Goal: Information Seeking & Learning: Learn about a topic

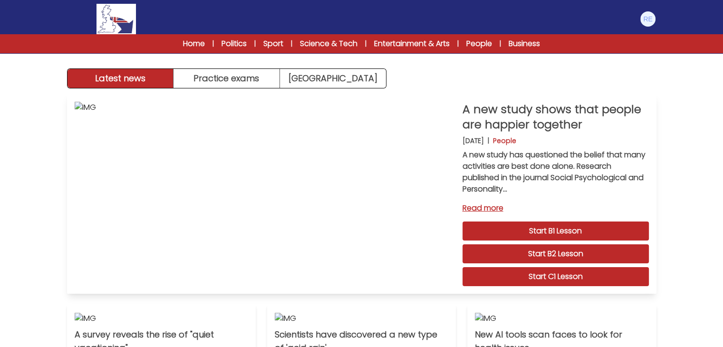
click at [565, 272] on link "Start C1 Lesson" at bounding box center [555, 276] width 186 height 19
click at [238, 72] on button "Practice exams" at bounding box center [226, 78] width 106 height 19
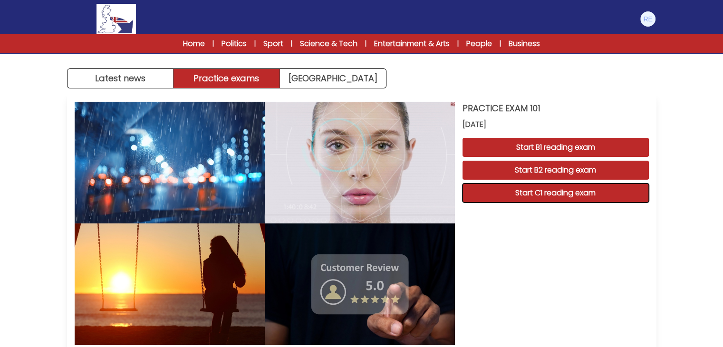
click at [501, 194] on button "Start C1 reading exam" at bounding box center [555, 192] width 186 height 19
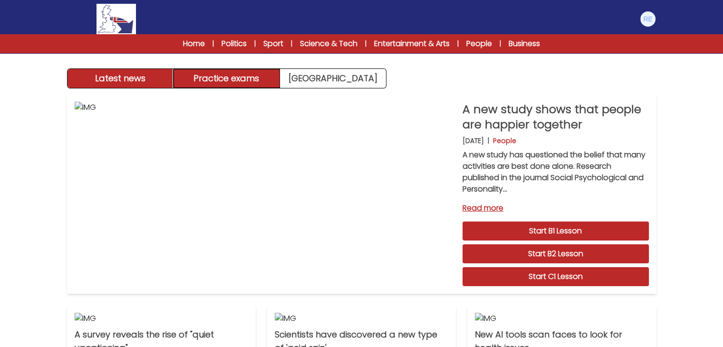
click at [246, 81] on button "Practice exams" at bounding box center [226, 78] width 106 height 19
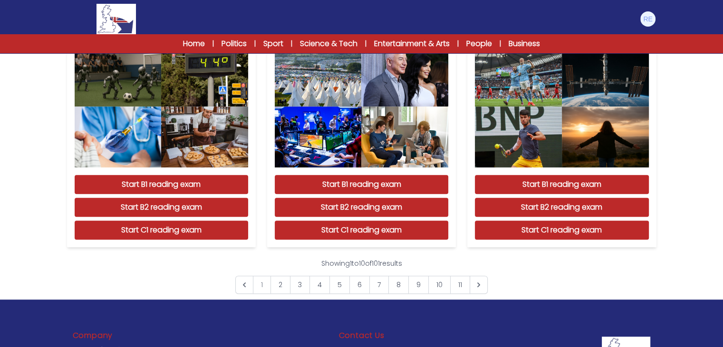
scroll to position [910, 0]
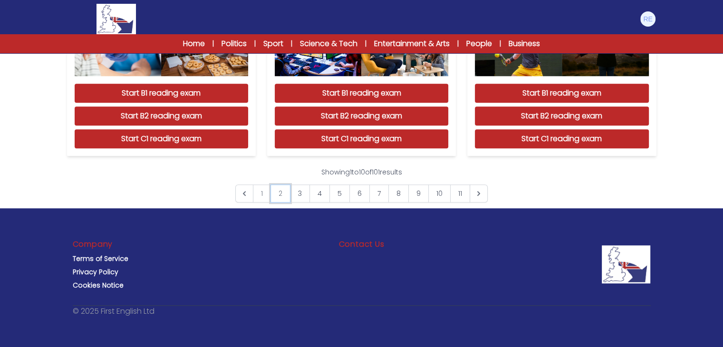
click at [278, 191] on link "2" at bounding box center [280, 193] width 20 height 18
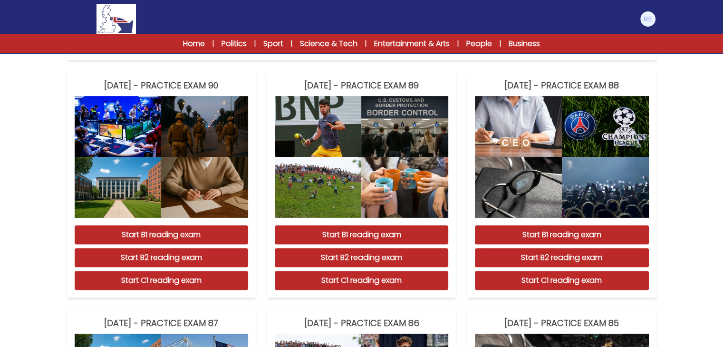
scroll to position [213, 0]
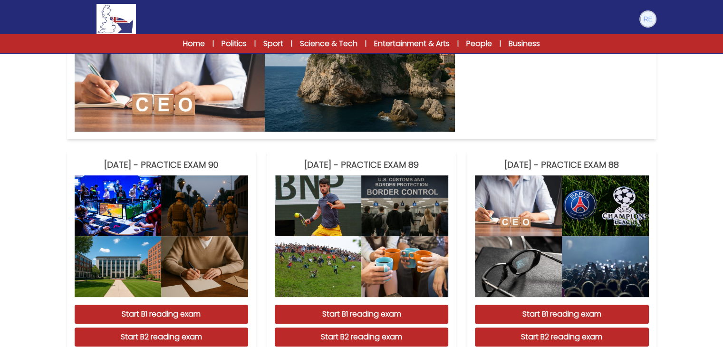
click at [647, 24] on img at bounding box center [647, 18] width 15 height 15
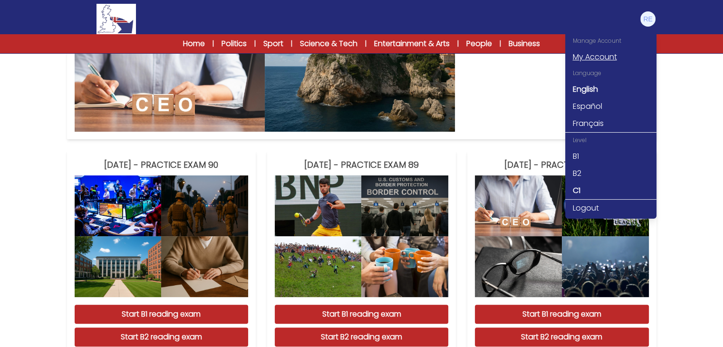
click at [608, 54] on link "My Account" at bounding box center [610, 56] width 91 height 17
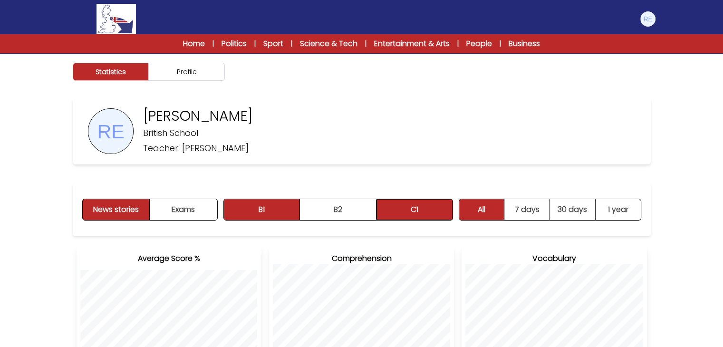
click at [403, 206] on button "C1" at bounding box center [414, 209] width 76 height 21
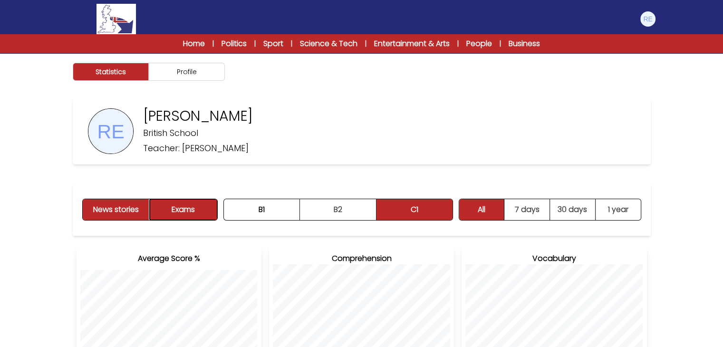
click at [178, 204] on button "Exams" at bounding box center [183, 209] width 67 height 21
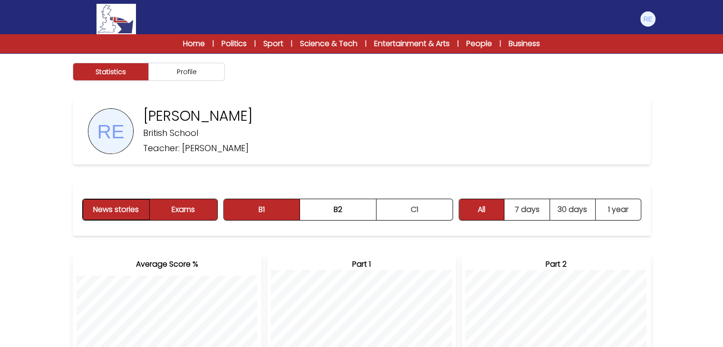
click at [125, 213] on button "News stories" at bounding box center [116, 209] width 67 height 21
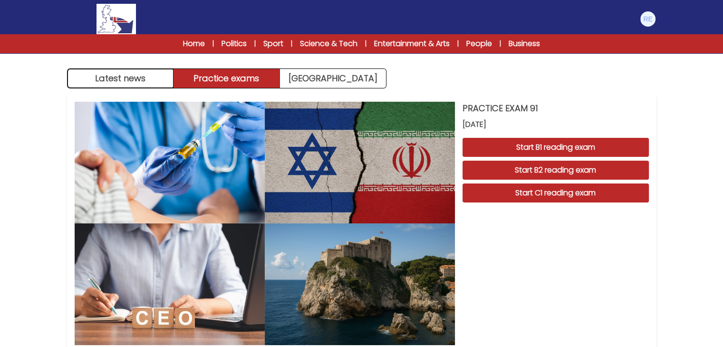
click at [137, 87] on button "Latest news" at bounding box center [120, 78] width 106 height 19
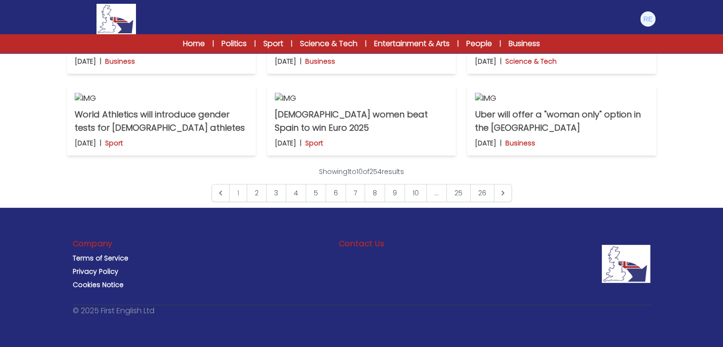
scroll to position [764, 0]
click at [273, 192] on link "3" at bounding box center [276, 193] width 20 height 18
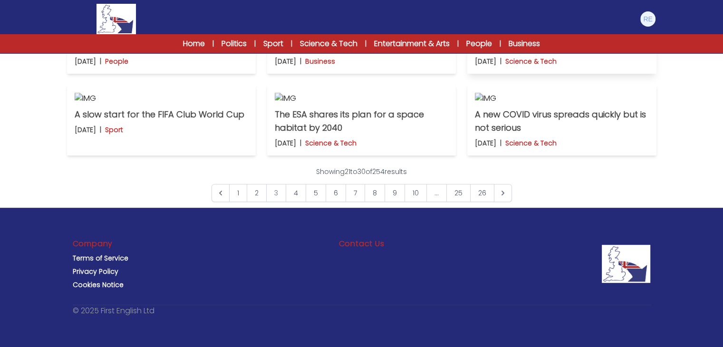
scroll to position [765, 0]
drag, startPoint x: 496, startPoint y: 202, endPoint x: 410, endPoint y: 202, distance: 86.0
click at [258, 192] on link "2" at bounding box center [257, 193] width 20 height 18
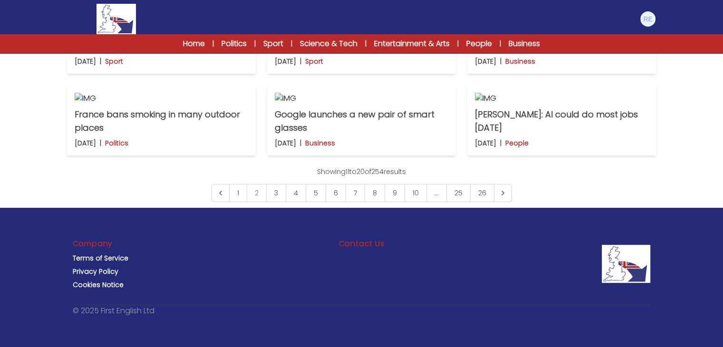
scroll to position [745, 0]
click at [272, 202] on link "3" at bounding box center [276, 193] width 20 height 18
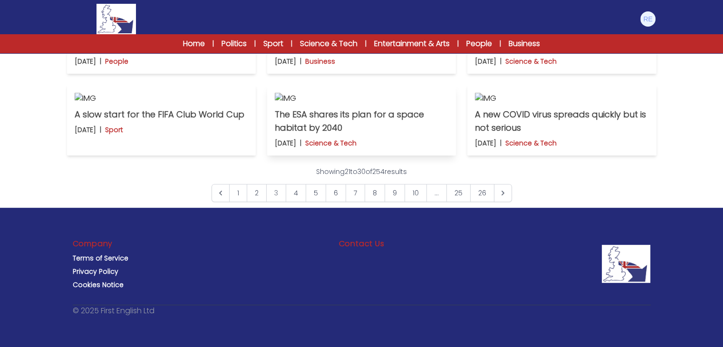
scroll to position [731, 0]
click at [298, 202] on link "4" at bounding box center [296, 193] width 20 height 18
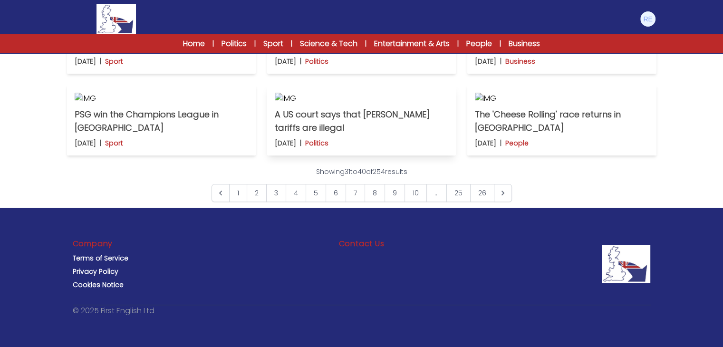
scroll to position [700, 0]
click at [415, 202] on link "10" at bounding box center [415, 193] width 22 height 18
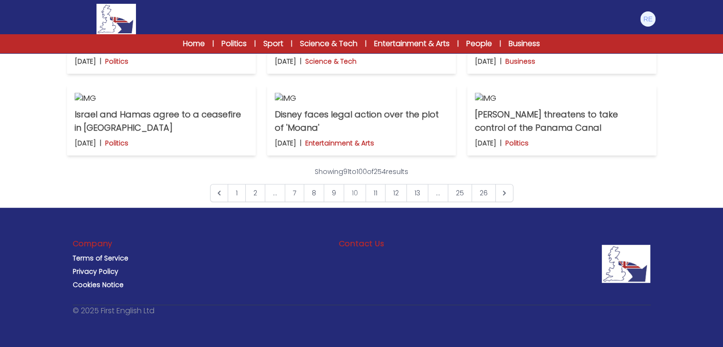
scroll to position [543, 0]
click at [363, 22] on img at bounding box center [361, 16] width 173 height 11
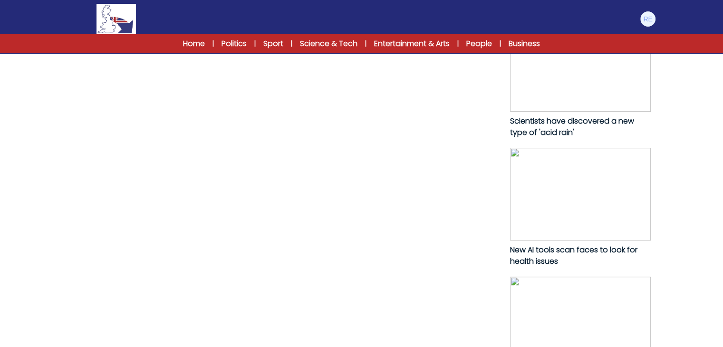
scroll to position [480, 0]
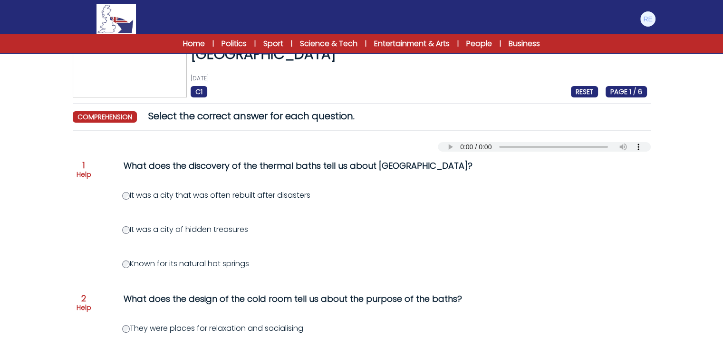
scroll to position [37, 0]
click at [452, 140] on div "Your browser does not support the audio element." at bounding box center [362, 143] width 578 height 13
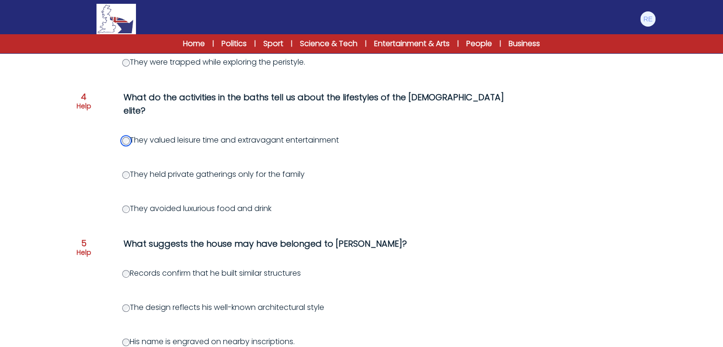
scroll to position [518, 0]
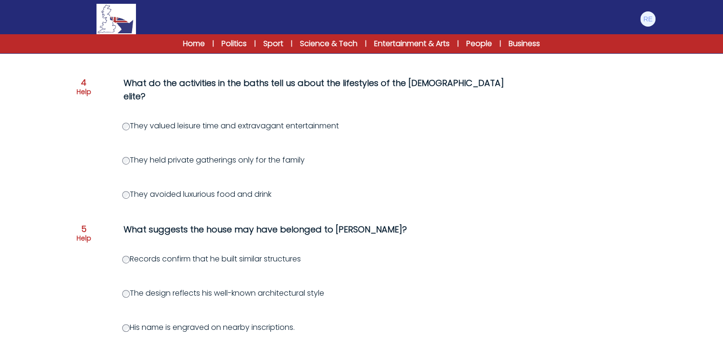
click at [229, 252] on div "Question 1 Help What does the discovery of the thermal baths tell us about Pomp…" at bounding box center [362, 20] width 578 height 701
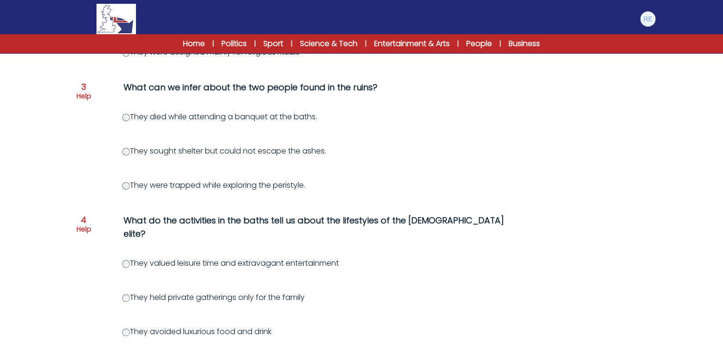
scroll to position [272, 0]
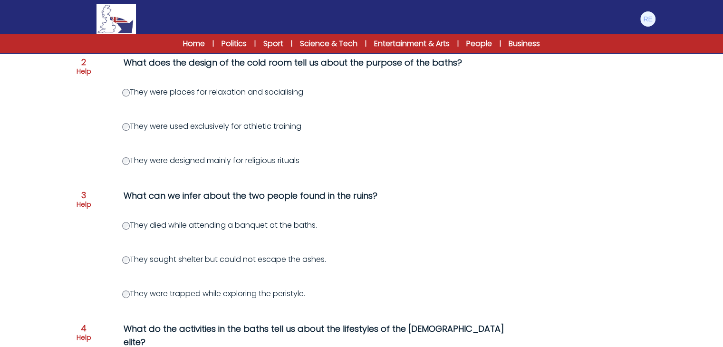
drag, startPoint x: 134, startPoint y: 259, endPoint x: 332, endPoint y: 259, distance: 198.2
click at [332, 259] on div "They sought shelter but could not escape the ashes." at bounding box center [407, 259] width 570 height 11
copy label "hey sought shelter but could not escape the ashes."
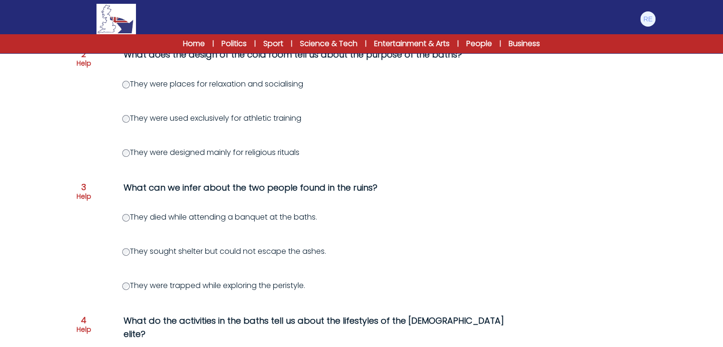
scroll to position [313, 0]
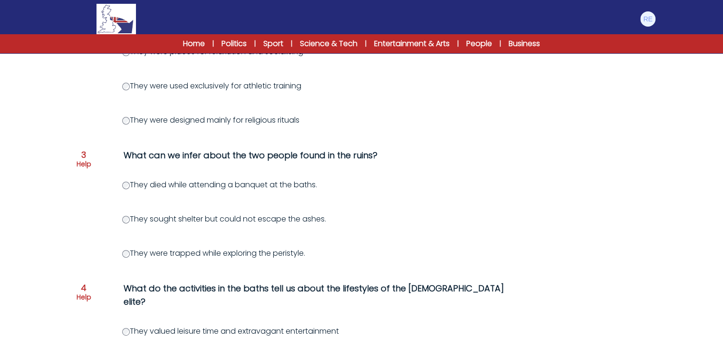
click at [447, 179] on div "They died while attending a banquet at the baths." at bounding box center [407, 184] width 570 height 11
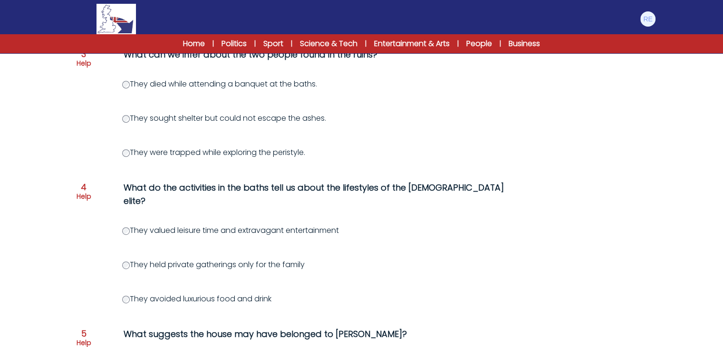
scroll to position [437, 0]
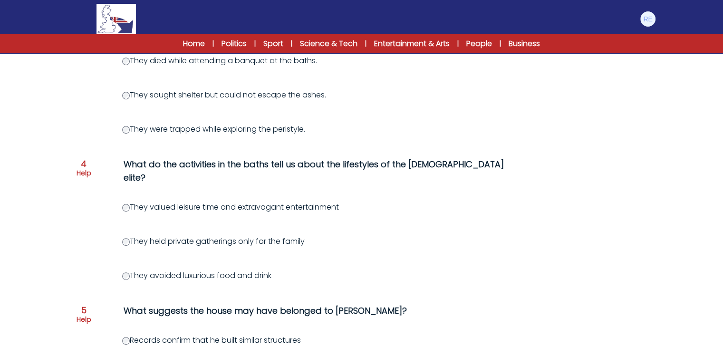
click at [447, 179] on div "Question 4 Help What do the activities in the baths tell us about the lifestyle…" at bounding box center [362, 176] width 570 height 36
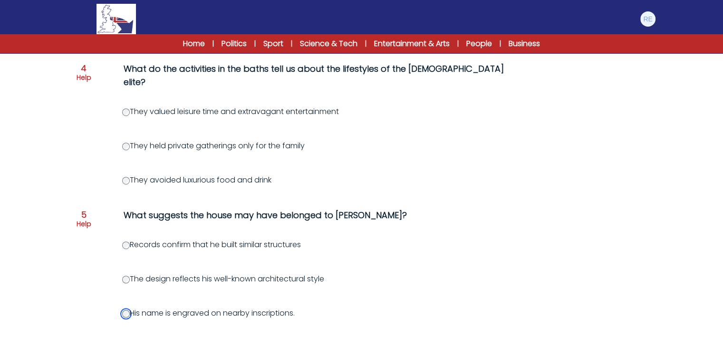
scroll to position [590, 0]
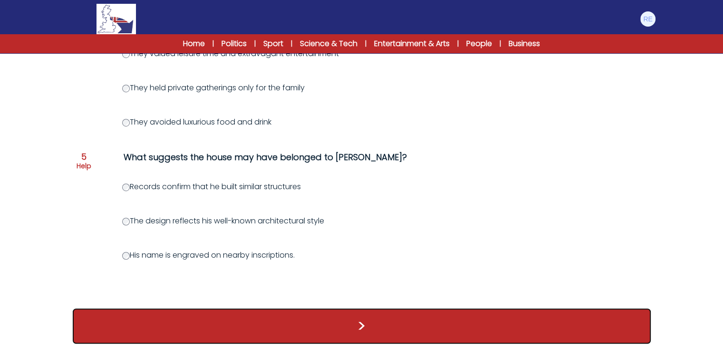
click at [321, 329] on button ">" at bounding box center [362, 325] width 578 height 35
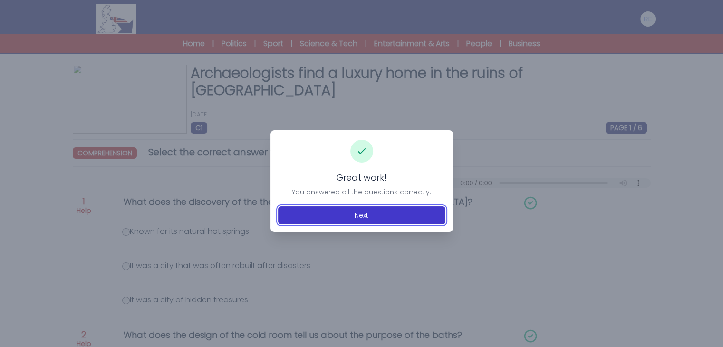
click at [369, 218] on button "Next" at bounding box center [361, 215] width 167 height 18
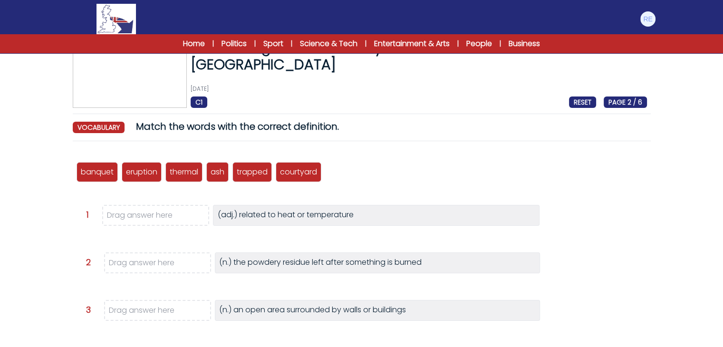
scroll to position [26, 0]
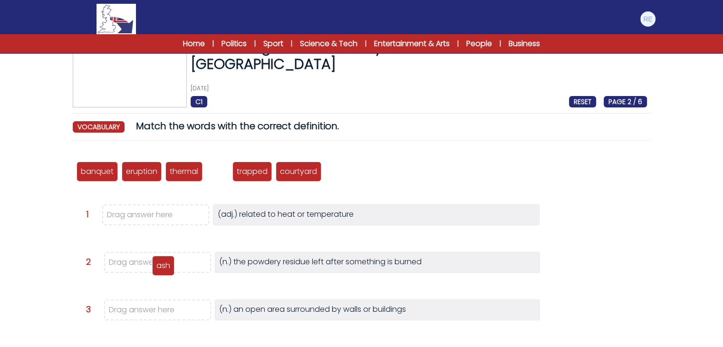
drag, startPoint x: 217, startPoint y: 172, endPoint x: 163, endPoint y: 265, distance: 107.8
click at [163, 265] on p "ash" at bounding box center [163, 265] width 14 height 11
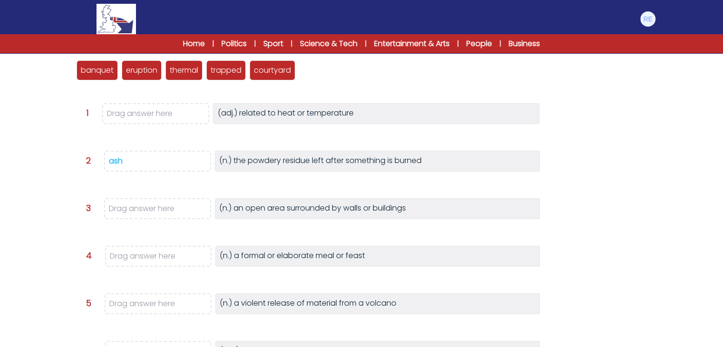
scroll to position [125, 0]
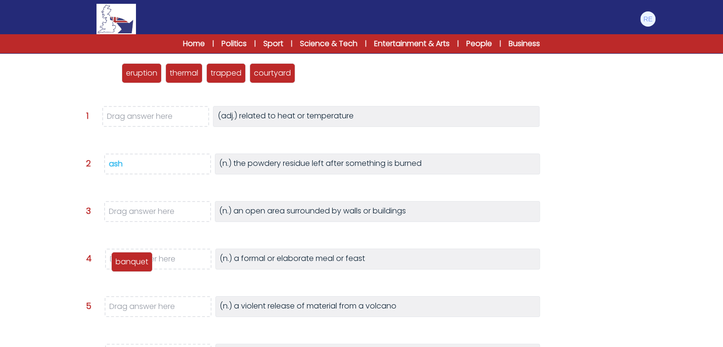
drag, startPoint x: 106, startPoint y: 75, endPoint x: 141, endPoint y: 264, distance: 192.3
click at [141, 264] on p "banquet" at bounding box center [131, 261] width 33 height 11
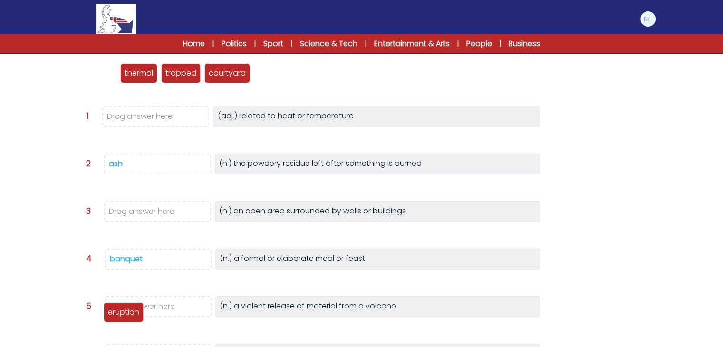
drag, startPoint x: 104, startPoint y: 75, endPoint x: 131, endPoint y: 322, distance: 248.2
click at [131, 318] on p "eruption" at bounding box center [123, 312] width 31 height 11
drag, startPoint x: 86, startPoint y: 68, endPoint x: 133, endPoint y: 305, distance: 240.8
click at [133, 305] on p "eruption" at bounding box center [143, 309] width 31 height 11
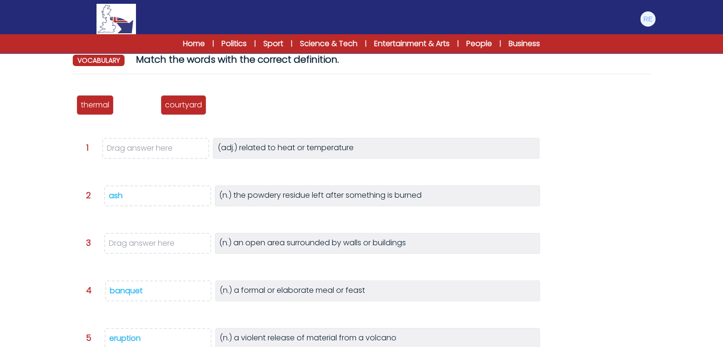
scroll to position [0, 0]
drag, startPoint x: 137, startPoint y: 105, endPoint x: 134, endPoint y: 111, distance: 7.0
click at [134, 111] on p "trapped" at bounding box center [133, 111] width 31 height 11
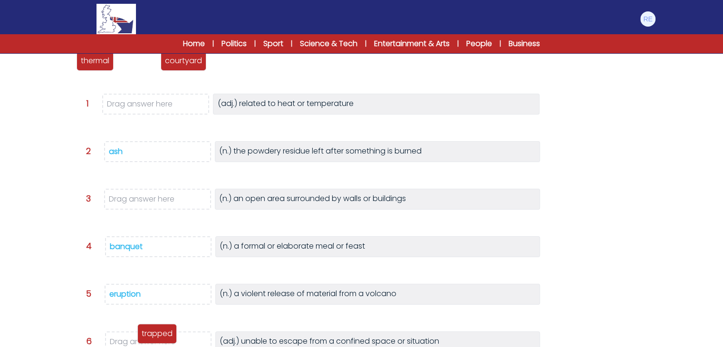
drag, startPoint x: 151, startPoint y: 65, endPoint x: 170, endPoint y: 338, distance: 273.9
click at [170, 338] on p "trapped" at bounding box center [157, 333] width 31 height 11
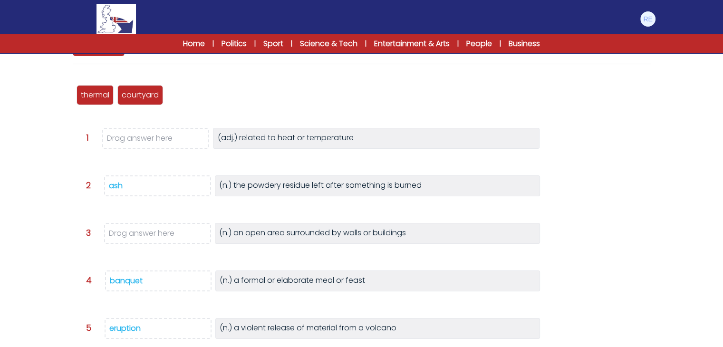
scroll to position [103, 0]
drag, startPoint x: 86, startPoint y: 88, endPoint x: 122, endPoint y: 123, distance: 50.1
click at [122, 123] on div "thermal" at bounding box center [131, 129] width 37 height 20
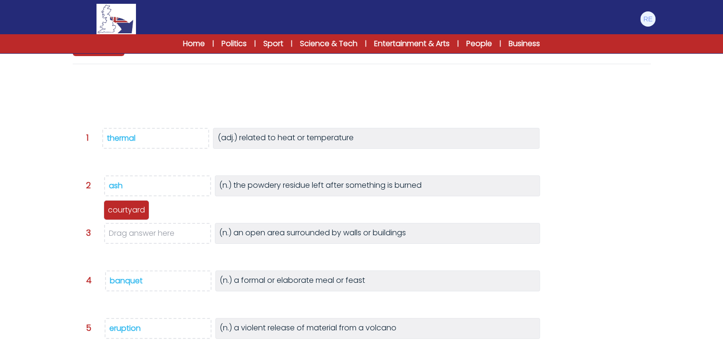
drag, startPoint x: 112, startPoint y: 97, endPoint x: 139, endPoint y: 231, distance: 136.7
click at [139, 216] on p "courtyard" at bounding box center [126, 209] width 37 height 11
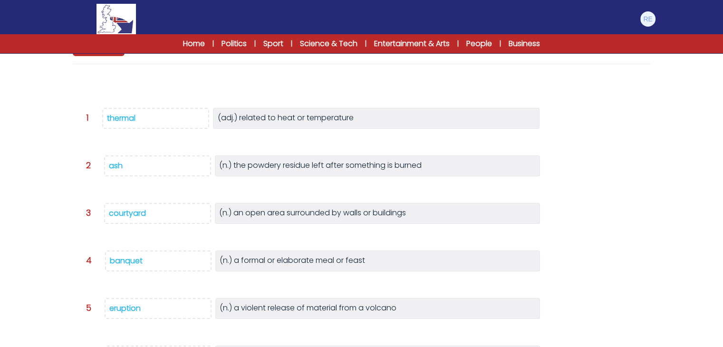
scroll to position [223, 0]
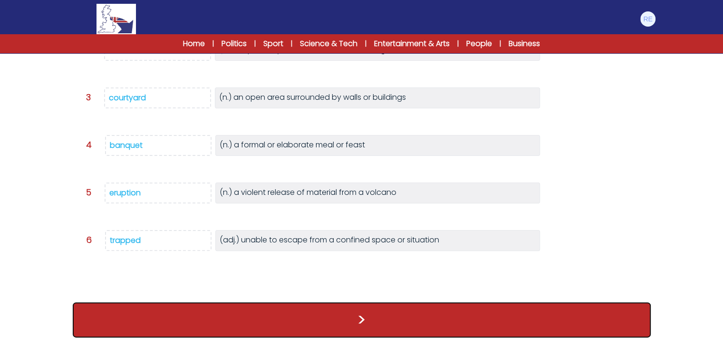
click at [173, 322] on button ">" at bounding box center [362, 319] width 578 height 35
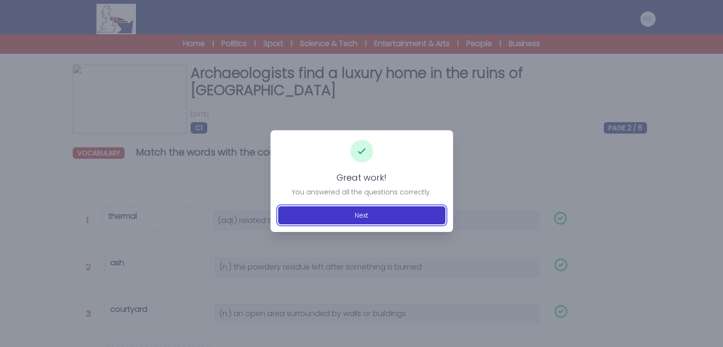
click at [363, 211] on button "Next" at bounding box center [361, 215] width 167 height 18
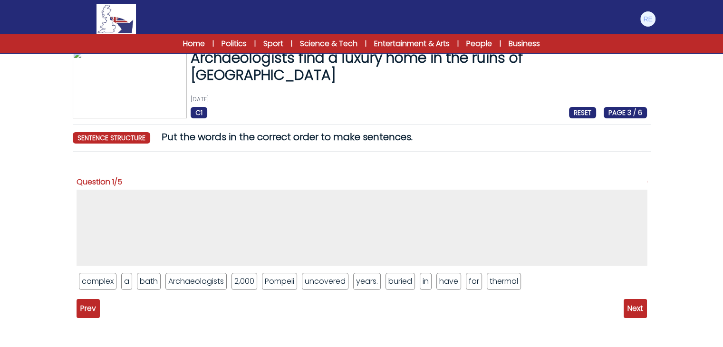
scroll to position [63, 0]
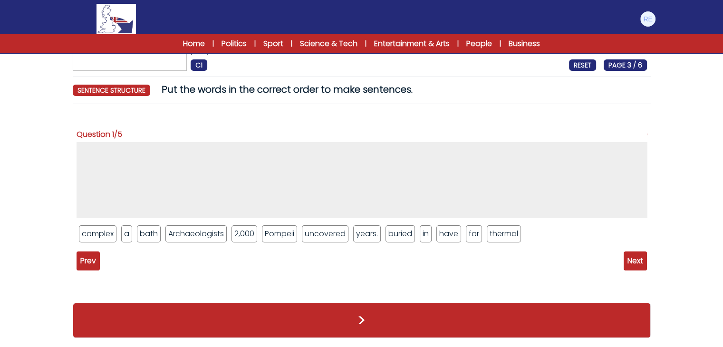
click at [213, 234] on li "Archaeologists" at bounding box center [195, 233] width 61 height 17
drag, startPoint x: 213, startPoint y: 234, endPoint x: 192, endPoint y: 186, distance: 52.6
drag, startPoint x: 272, startPoint y: 237, endPoint x: 236, endPoint y: 166, distance: 79.7
drag, startPoint x: 127, startPoint y: 234, endPoint x: 180, endPoint y: 183, distance: 72.9
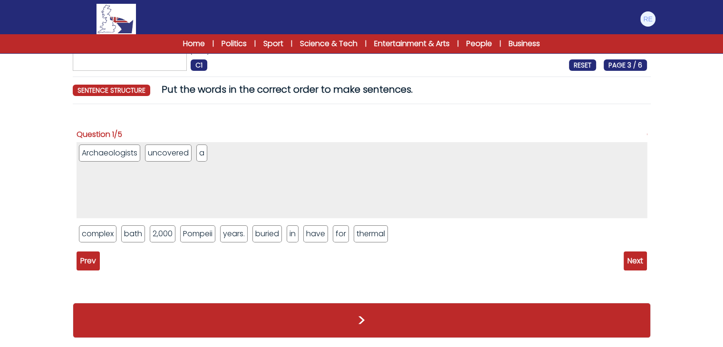
drag, startPoint x: 134, startPoint y: 234, endPoint x: 194, endPoint y: 185, distance: 77.3
drag, startPoint x: 105, startPoint y: 234, endPoint x: 271, endPoint y: 141, distance: 190.6
drag, startPoint x: 221, startPoint y: 232, endPoint x: 277, endPoint y: 162, distance: 90.0
drag, startPoint x: 86, startPoint y: 237, endPoint x: 239, endPoint y: 161, distance: 170.9
drag, startPoint x: 316, startPoint y: 156, endPoint x: 298, endPoint y: 250, distance: 95.2
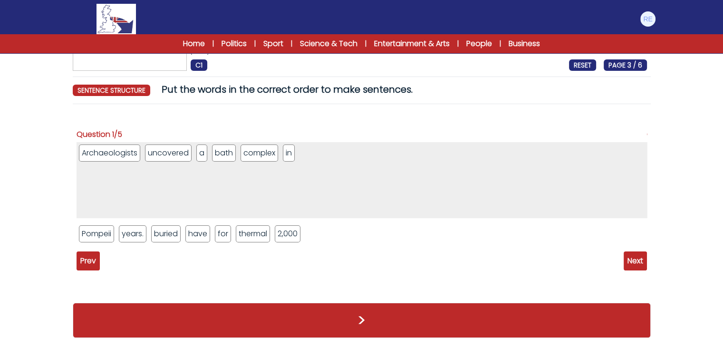
click at [289, 154] on li "in" at bounding box center [289, 152] width 12 height 17
drag, startPoint x: 289, startPoint y: 154, endPoint x: 277, endPoint y: 221, distance: 68.1
drag, startPoint x: 287, startPoint y: 155, endPoint x: 374, endPoint y: 290, distance: 161.5
drag, startPoint x: 286, startPoint y: 150, endPoint x: 314, endPoint y: 198, distance: 56.2
drag, startPoint x: 293, startPoint y: 153, endPoint x: 336, endPoint y: 236, distance: 93.7
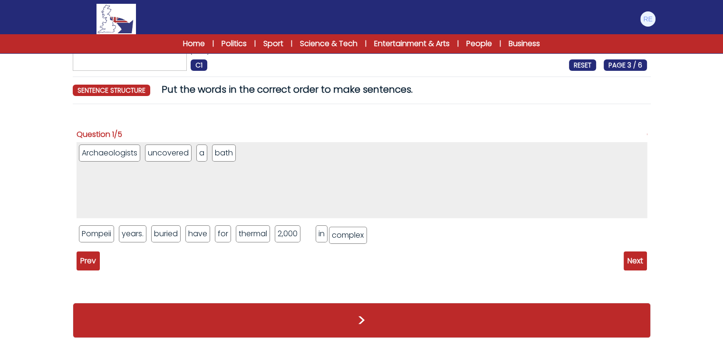
drag, startPoint x: 253, startPoint y: 148, endPoint x: 343, endPoint y: 230, distance: 121.8
drag, startPoint x: 222, startPoint y: 158, endPoint x: 379, endPoint y: 240, distance: 176.9
drag, startPoint x: 175, startPoint y: 149, endPoint x: 148, endPoint y: 227, distance: 82.5
drag, startPoint x: 111, startPoint y: 154, endPoint x: 156, endPoint y: 235, distance: 93.2
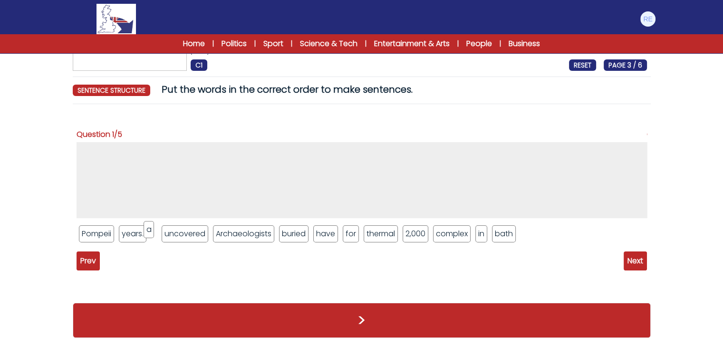
drag, startPoint x: 84, startPoint y: 153, endPoint x: 149, endPoint y: 229, distance: 100.1
click at [235, 230] on li "Archaeologists" at bounding box center [248, 233] width 61 height 17
click at [236, 237] on li "Archaeologists" at bounding box center [248, 233] width 61 height 17
drag, startPoint x: 241, startPoint y: 237, endPoint x: 228, endPoint y: 112, distance: 125.2
drag, startPoint x: 269, startPoint y: 232, endPoint x: 265, endPoint y: 196, distance: 36.3
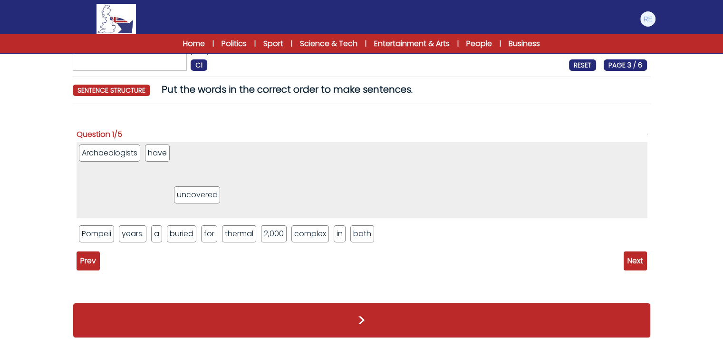
drag, startPoint x: 208, startPoint y: 239, endPoint x: 216, endPoint y: 195, distance: 44.9
drag, startPoint x: 158, startPoint y: 233, endPoint x: 183, endPoint y: 179, distance: 59.5
drag, startPoint x: 181, startPoint y: 151, endPoint x: 233, endPoint y: 154, distance: 52.8
drag, startPoint x: 226, startPoint y: 230, endPoint x: 255, endPoint y: 154, distance: 81.8
drag, startPoint x: 300, startPoint y: 229, endPoint x: 297, endPoint y: 154, distance: 74.2
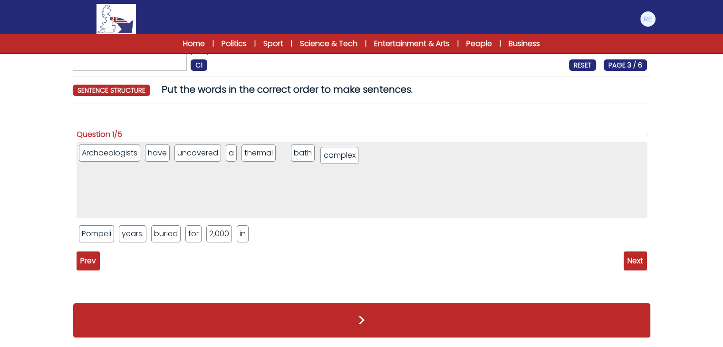
drag, startPoint x: 260, startPoint y: 230, endPoint x: 350, endPoint y: 156, distance: 116.8
drag, startPoint x: 308, startPoint y: 149, endPoint x: 368, endPoint y: 147, distance: 59.9
drag, startPoint x: 171, startPoint y: 234, endPoint x: 388, endPoint y: 164, distance: 227.8
drag, startPoint x: 247, startPoint y: 157, endPoint x: 420, endPoint y: 154, distance: 173.0
drag, startPoint x: 245, startPoint y: 154, endPoint x: 391, endPoint y: 160, distance: 146.5
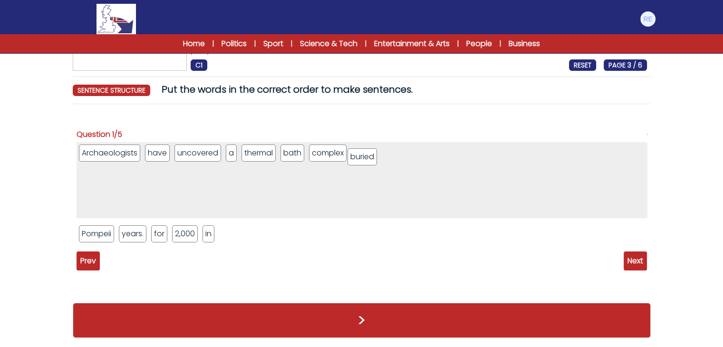
drag, startPoint x: 294, startPoint y: 150, endPoint x: 361, endPoint y: 154, distance: 67.1
drag, startPoint x: 164, startPoint y: 236, endPoint x: 413, endPoint y: 169, distance: 258.3
drag, startPoint x: 227, startPoint y: 152, endPoint x: 407, endPoint y: -41, distance: 264.3
drag, startPoint x: 183, startPoint y: 149, endPoint x: 412, endPoint y: 149, distance: 228.6
click at [232, 156] on li "for" at bounding box center [234, 152] width 16 height 17
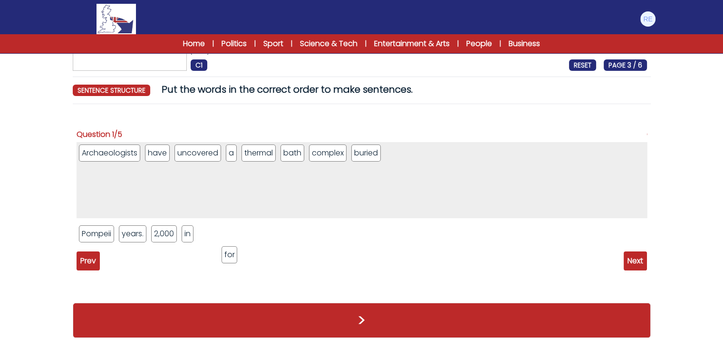
drag, startPoint x: 232, startPoint y: 156, endPoint x: 229, endPoint y: 258, distance: 101.8
drag, startPoint x: 211, startPoint y: 236, endPoint x: 414, endPoint y: 152, distance: 219.7
drag, startPoint x: 289, startPoint y: 152, endPoint x: 571, endPoint y: 154, distance: 282.3
click at [165, 234] on li "2,000" at bounding box center [164, 233] width 26 height 17
drag, startPoint x: 165, startPoint y: 234, endPoint x: 142, endPoint y: 237, distance: 23.9
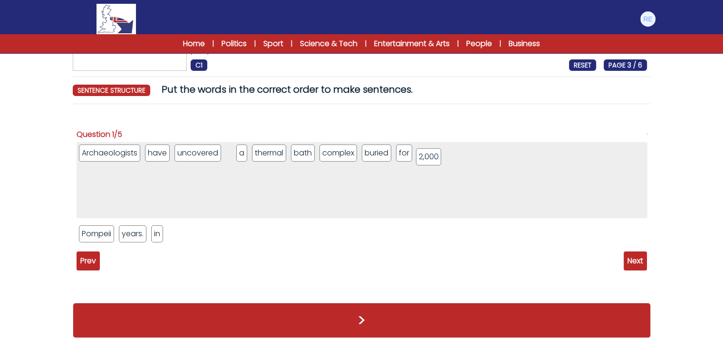
drag, startPoint x: 163, startPoint y: 236, endPoint x: 428, endPoint y: 159, distance: 275.4
drag, startPoint x: 235, startPoint y: 156, endPoint x: 433, endPoint y: 160, distance: 198.7
drag, startPoint x: 363, startPoint y: 152, endPoint x: 440, endPoint y: 153, distance: 76.5
drag, startPoint x: 134, startPoint y: 238, endPoint x: 142, endPoint y: 269, distance: 31.6
drag, startPoint x: 158, startPoint y: 235, endPoint x: 0, endPoint y: 160, distance: 174.9
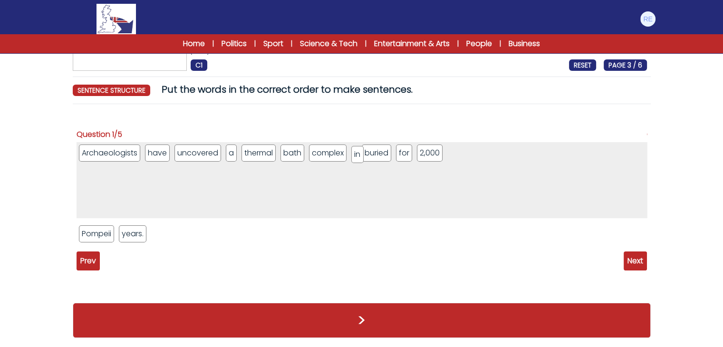
drag, startPoint x: 232, startPoint y: 153, endPoint x: 359, endPoint y: 154, distance: 127.4
drag, startPoint x: 98, startPoint y: 235, endPoint x: 374, endPoint y: 153, distance: 288.5
drag, startPoint x: 89, startPoint y: 236, endPoint x: 518, endPoint y: 168, distance: 434.5
drag, startPoint x: 183, startPoint y: 158, endPoint x: 502, endPoint y: 160, distance: 319.4
click at [629, 266] on span "Next" at bounding box center [635, 260] width 23 height 19
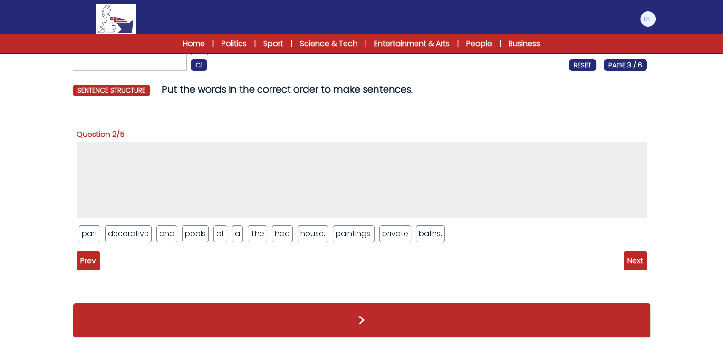
click at [254, 236] on li "The" at bounding box center [257, 233] width 19 height 17
drag, startPoint x: 254, startPoint y: 236, endPoint x: 228, endPoint y: 162, distance: 78.9
drag, startPoint x: 84, startPoint y: 153, endPoint x: 283, endPoint y: 273, distance: 232.6
click at [669, 115] on form "Archaeologists find a luxury home in the ruins of Pompeii 20th January 2025 C1 …" at bounding box center [361, 161] width 723 height 372
click at [223, 234] on li "The" at bounding box center [222, 233] width 19 height 17
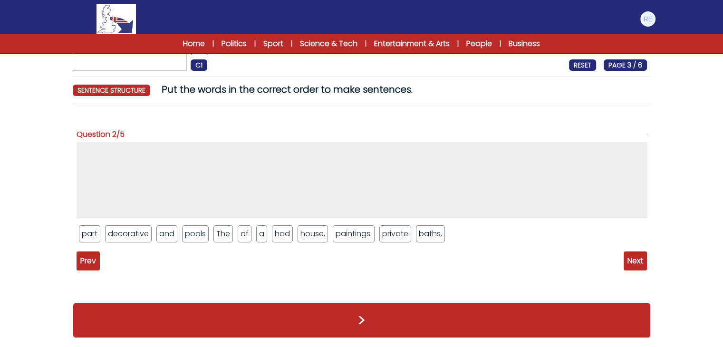
drag, startPoint x: 223, startPoint y: 234, endPoint x: 197, endPoint y: 211, distance: 35.0
drag, startPoint x: 226, startPoint y: 232, endPoint x: 207, endPoint y: 176, distance: 59.8
drag, startPoint x: 404, startPoint y: 232, endPoint x: 365, endPoint y: 177, distance: 67.9
drag, startPoint x: 248, startPoint y: 237, endPoint x: 245, endPoint y: 178, distance: 59.0
drag, startPoint x: 235, startPoint y: 241, endPoint x: 236, endPoint y: 179, distance: 62.7
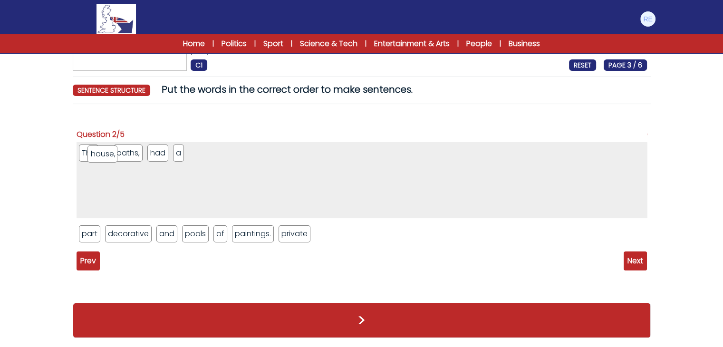
drag, startPoint x: 238, startPoint y: 238, endPoint x: 97, endPoint y: 160, distance: 160.8
click at [97, 160] on ul "The house, baths, had a" at bounding box center [362, 180] width 570 height 76
drag, startPoint x: 154, startPoint y: 155, endPoint x: 193, endPoint y: 157, distance: 38.5
drag, startPoint x: 292, startPoint y: 238, endPoint x: 177, endPoint y: 160, distance: 138.9
drag, startPoint x: 238, startPoint y: 151, endPoint x: 183, endPoint y: 153, distance: 54.2
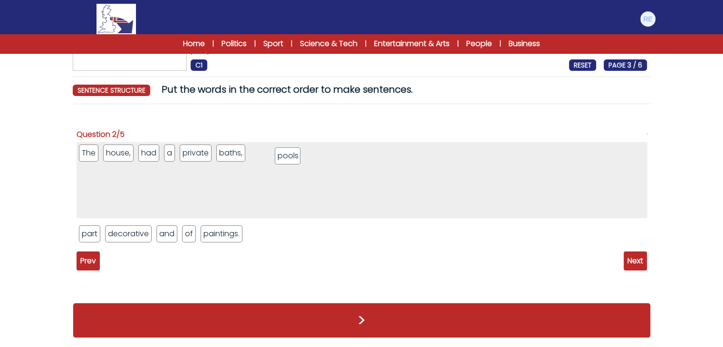
drag, startPoint x: 199, startPoint y: 236, endPoint x: 293, endPoint y: 158, distance: 122.1
drag, startPoint x: 168, startPoint y: 229, endPoint x: 729, endPoint y: 369, distance: 578.5
drag, startPoint x: 226, startPoint y: 154, endPoint x: 300, endPoint y: 156, distance: 74.2
drag, startPoint x: 122, startPoint y: 233, endPoint x: 327, endPoint y: 157, distance: 218.9
drag, startPoint x: 205, startPoint y: 154, endPoint x: 367, endPoint y: 160, distance: 162.2
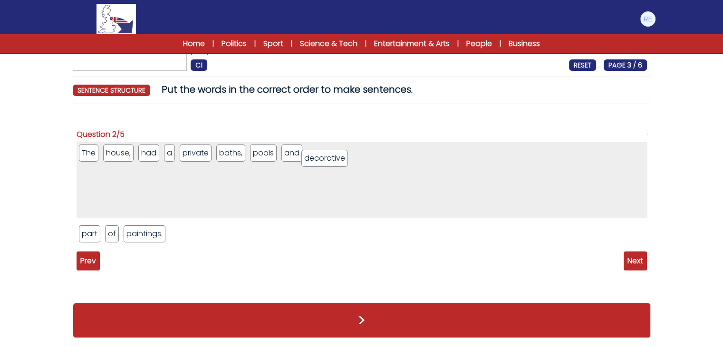
drag, startPoint x: 201, startPoint y: 155, endPoint x: 340, endPoint y: 161, distance: 138.9
drag, startPoint x: 89, startPoint y: 236, endPoint x: 279, endPoint y: 24, distance: 285.1
drag, startPoint x: 112, startPoint y: 154, endPoint x: 161, endPoint y: 242, distance: 100.9
drag, startPoint x: 112, startPoint y: 237, endPoint x: 213, endPoint y: 368, distance: 166.1
click at [0, 149] on form "Archaeologists find a luxury home in the ruins of Pompeii 20th January 2025 C1 …" at bounding box center [361, 161] width 723 height 372
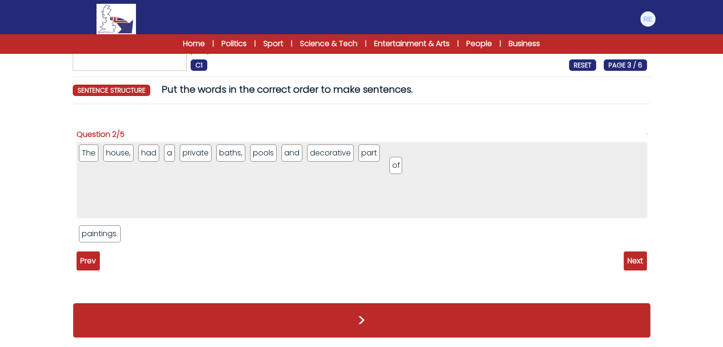
drag, startPoint x: 86, startPoint y: 234, endPoint x: 398, endPoint y: 165, distance: 319.4
drag, startPoint x: 112, startPoint y: 235, endPoint x: 468, endPoint y: 154, distance: 365.1
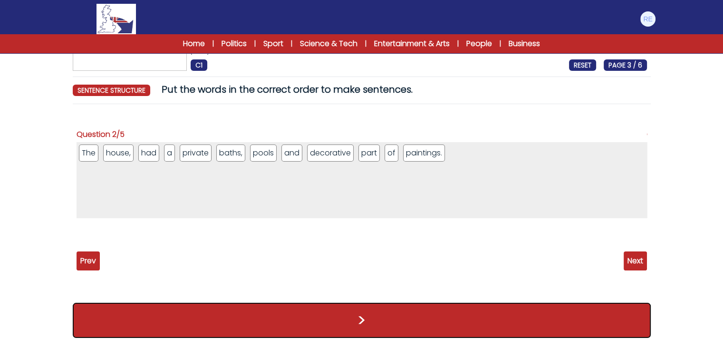
click at [368, 322] on button ">" at bounding box center [362, 320] width 578 height 35
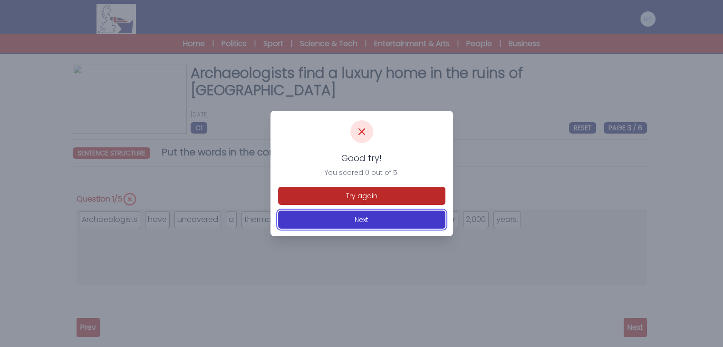
click at [393, 215] on button "Next" at bounding box center [361, 220] width 167 height 18
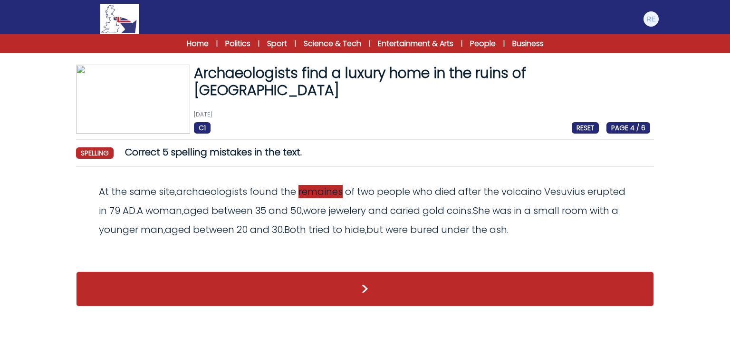
click at [326, 190] on span "remaines" at bounding box center [320, 191] width 44 height 13
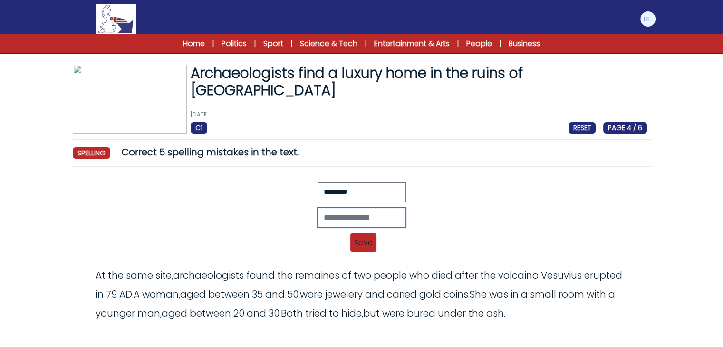
click at [363, 212] on input "text" at bounding box center [361, 218] width 88 height 20
click at [323, 216] on input "******" at bounding box center [361, 218] width 88 height 20
type input "*******"
click at [365, 246] on span "Save" at bounding box center [363, 242] width 26 height 19
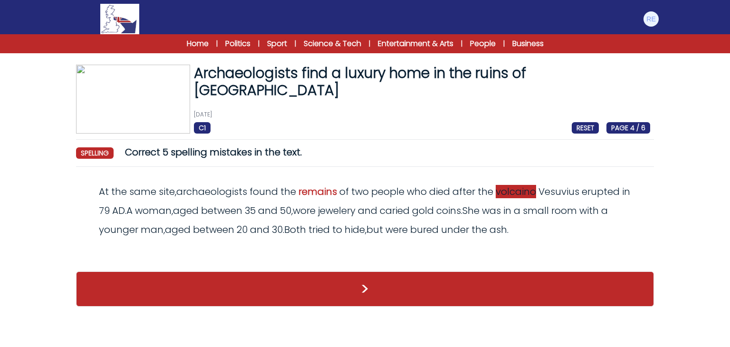
click at [518, 192] on span "volcaino" at bounding box center [516, 191] width 40 height 13
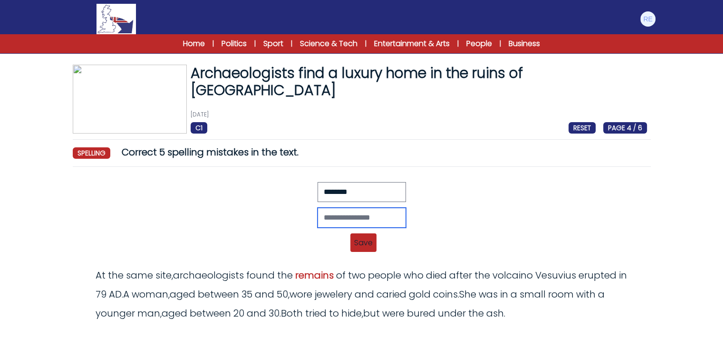
click at [406, 217] on input "text" at bounding box center [361, 218] width 88 height 20
type input "*******"
click at [368, 242] on span "Save" at bounding box center [363, 242] width 26 height 19
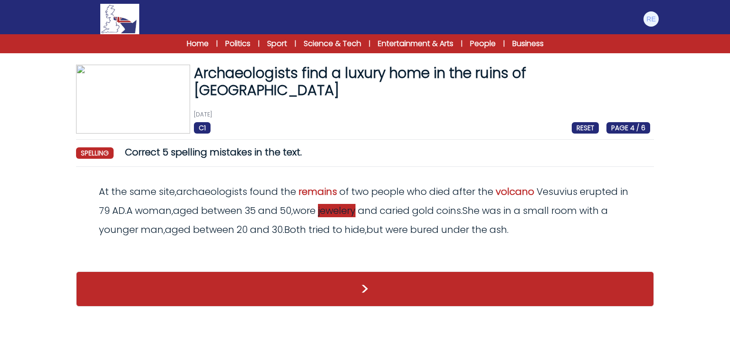
click at [349, 209] on span "jewelery" at bounding box center [337, 210] width 38 height 13
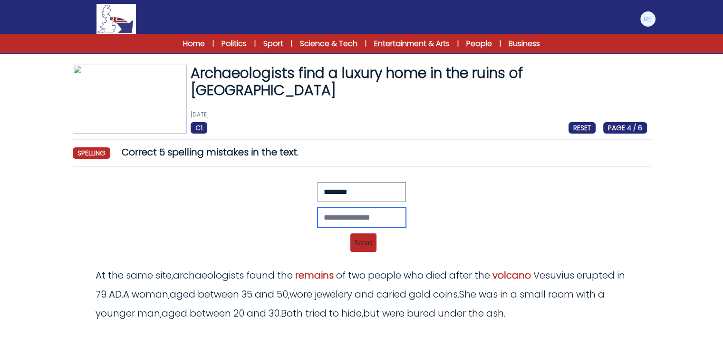
click at [343, 222] on input "text" at bounding box center [361, 218] width 88 height 20
type input "*********"
click at [352, 246] on span "Save" at bounding box center [363, 242] width 26 height 19
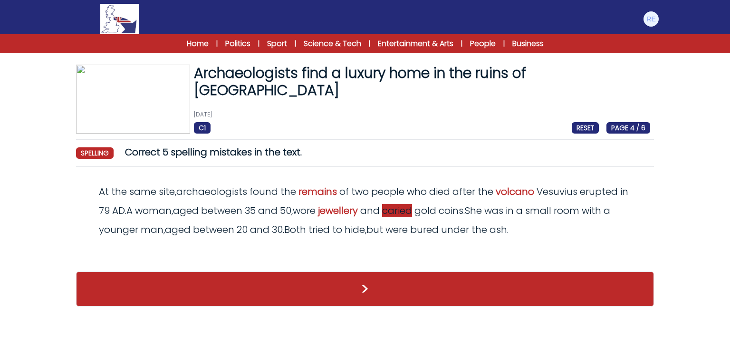
click at [403, 210] on span "caried" at bounding box center [397, 210] width 30 height 13
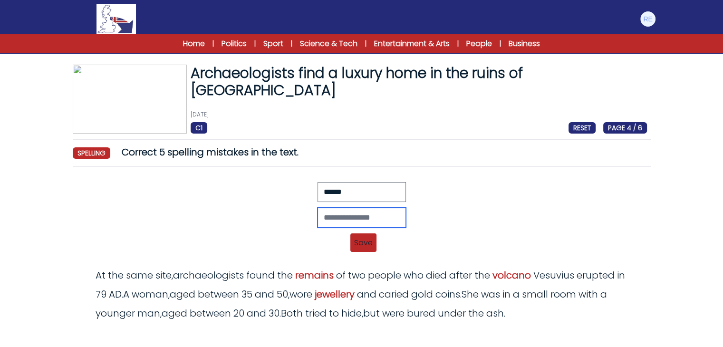
click at [364, 208] on input "text" at bounding box center [361, 218] width 88 height 20
type input "*******"
click at [363, 245] on span "Save" at bounding box center [363, 242] width 26 height 19
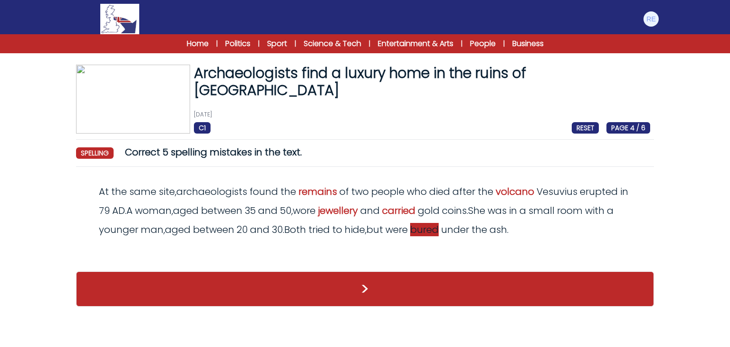
click at [432, 223] on span "bured" at bounding box center [424, 229] width 29 height 13
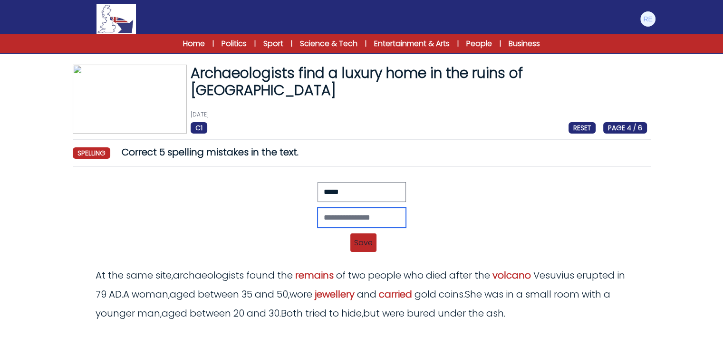
click at [365, 221] on input "text" at bounding box center [361, 218] width 88 height 20
type input "******"
click at [363, 240] on span "Save" at bounding box center [363, 242] width 26 height 19
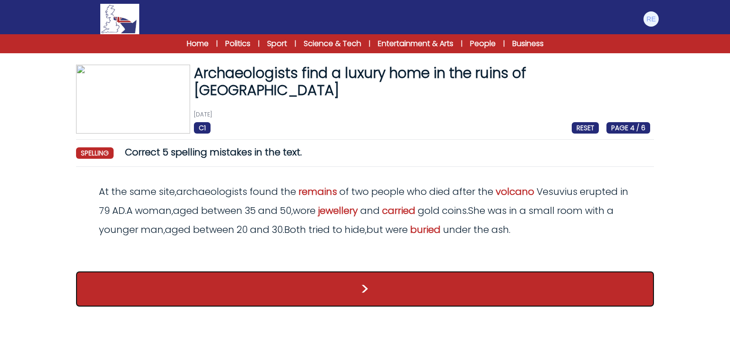
click at [354, 280] on button ">" at bounding box center [365, 288] width 578 height 35
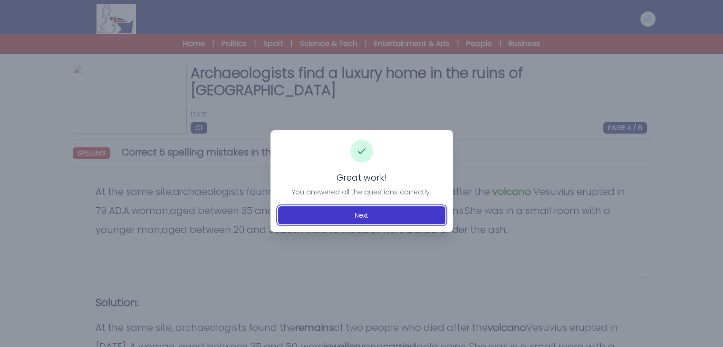
click at [370, 219] on button "Next" at bounding box center [361, 215] width 167 height 18
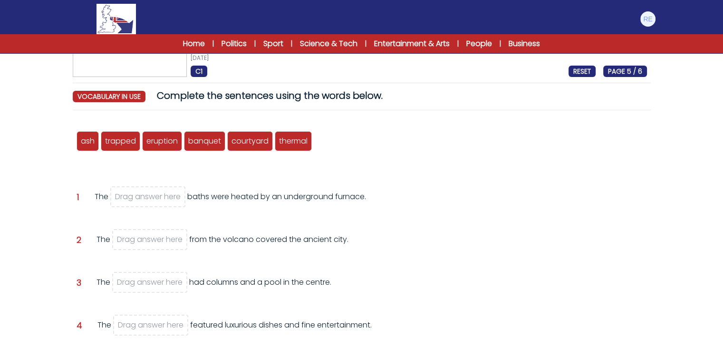
scroll to position [57, 0]
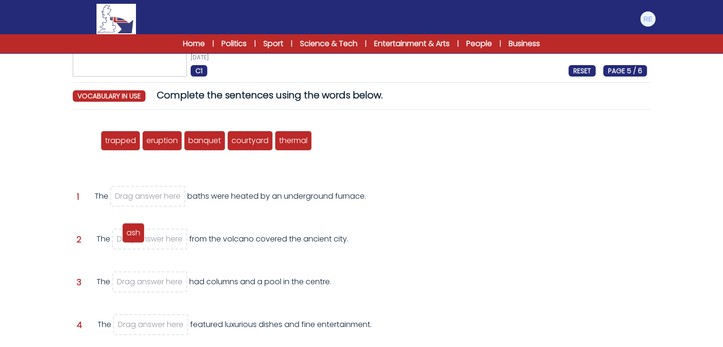
drag, startPoint x: 89, startPoint y: 144, endPoint x: 135, endPoint y: 236, distance: 103.1
click at [135, 236] on span "ash" at bounding box center [133, 232] width 14 height 11
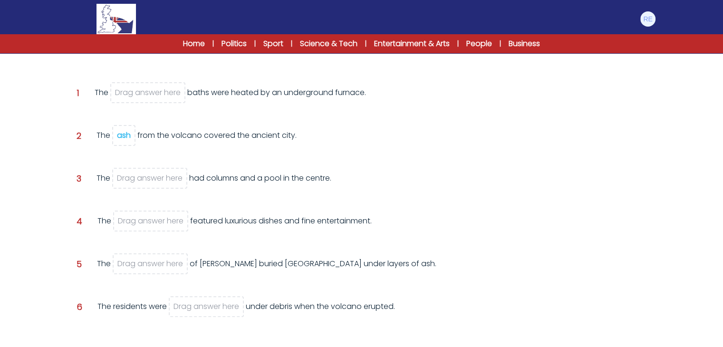
scroll to position [133, 0]
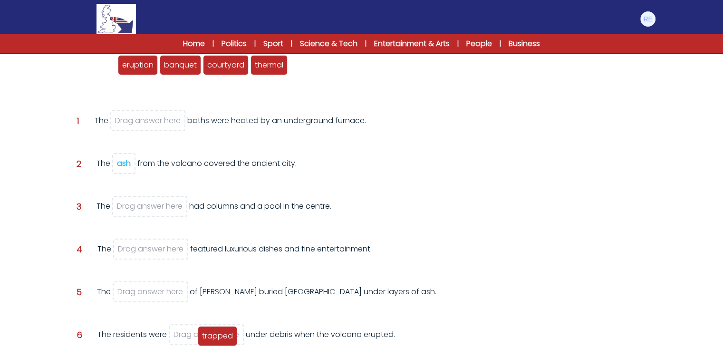
drag, startPoint x: 97, startPoint y: 62, endPoint x: 217, endPoint y: 335, distance: 297.7
click at [217, 335] on span "trapped" at bounding box center [217, 335] width 31 height 11
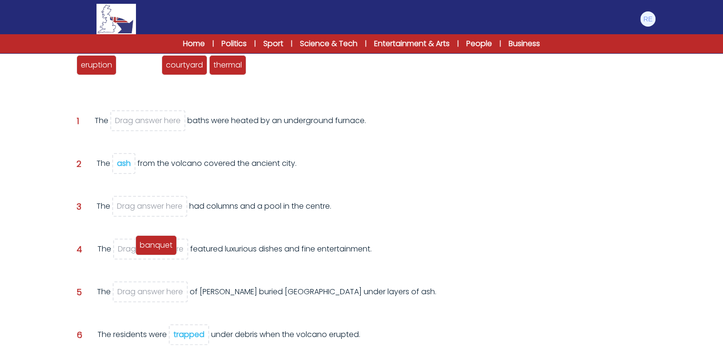
drag, startPoint x: 150, startPoint y: 67, endPoint x: 167, endPoint y: 248, distance: 181.4
click at [167, 248] on span "banquet" at bounding box center [156, 245] width 33 height 11
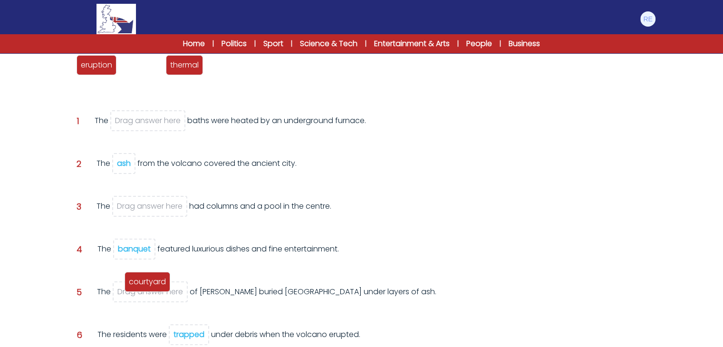
drag, startPoint x: 138, startPoint y: 68, endPoint x: 144, endPoint y: 285, distance: 216.8
click at [144, 285] on span "courtyard" at bounding box center [147, 281] width 37 height 11
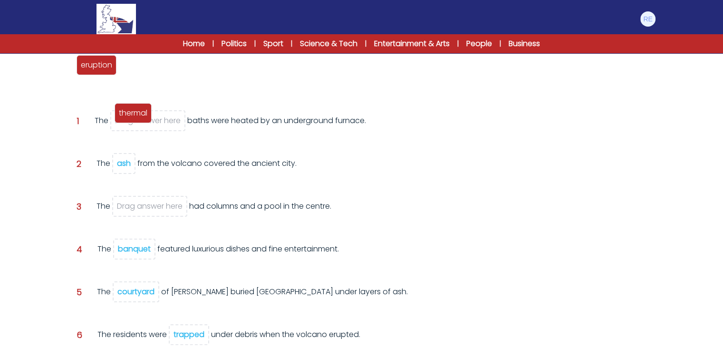
drag, startPoint x: 145, startPoint y: 68, endPoint x: 142, endPoint y: 117, distance: 49.1
click at [142, 117] on span "thermal" at bounding box center [133, 112] width 29 height 11
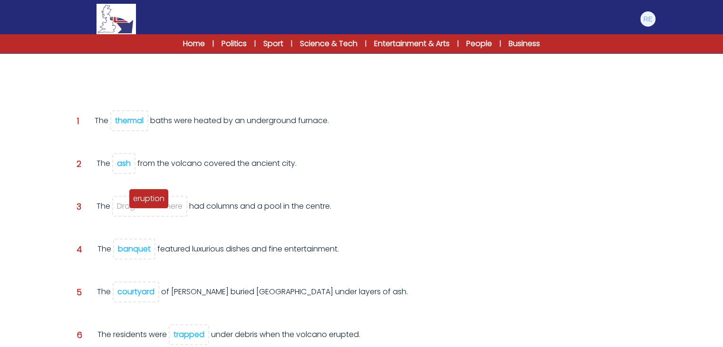
drag, startPoint x: 110, startPoint y: 63, endPoint x: 162, endPoint y: 198, distance: 144.1
click at [162, 198] on span "eruption" at bounding box center [148, 198] width 31 height 11
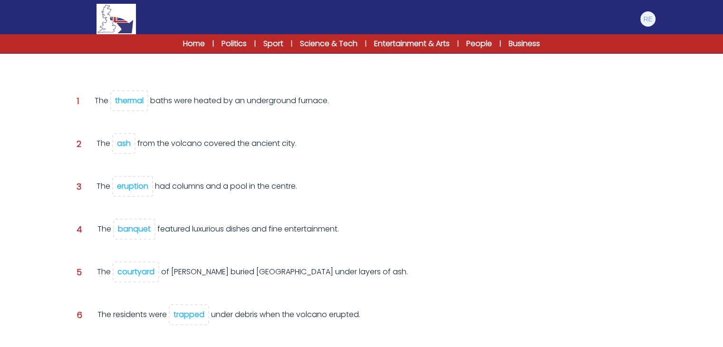
scroll to position [204, 0]
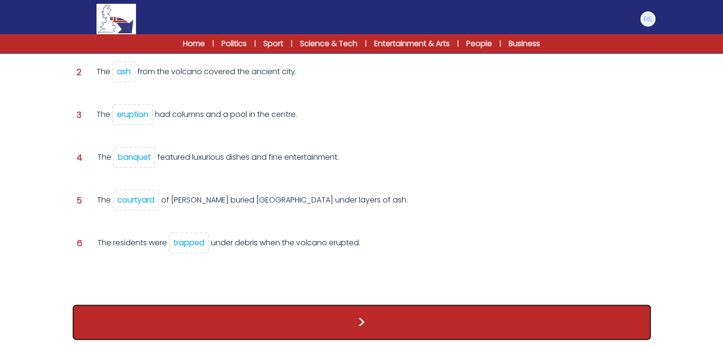
click at [201, 306] on button ">" at bounding box center [362, 322] width 578 height 35
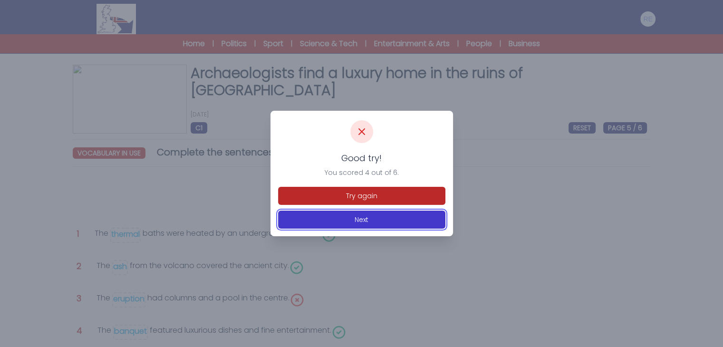
click at [367, 214] on button "Next" at bounding box center [361, 220] width 167 height 18
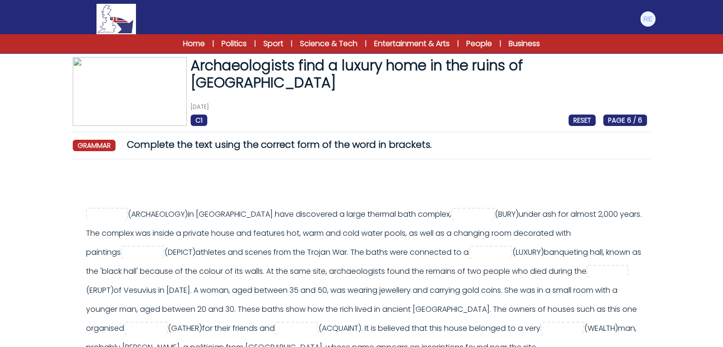
scroll to position [8, 0]
click at [106, 211] on input "text" at bounding box center [106, 214] width 38 height 11
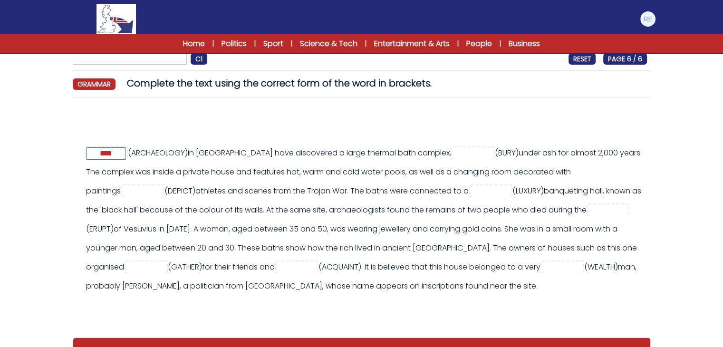
scroll to position [86, 0]
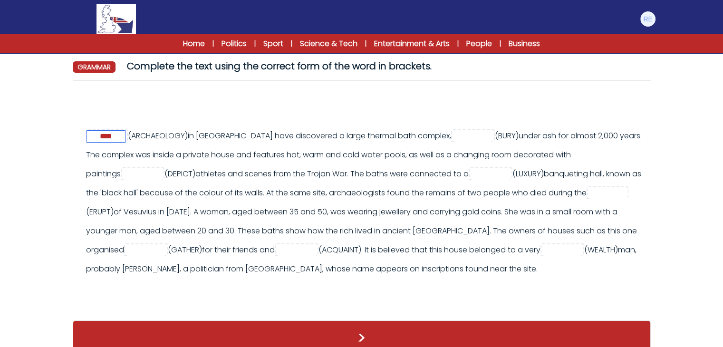
type input "****"
click at [589, 199] on input "text" at bounding box center [608, 193] width 38 height 11
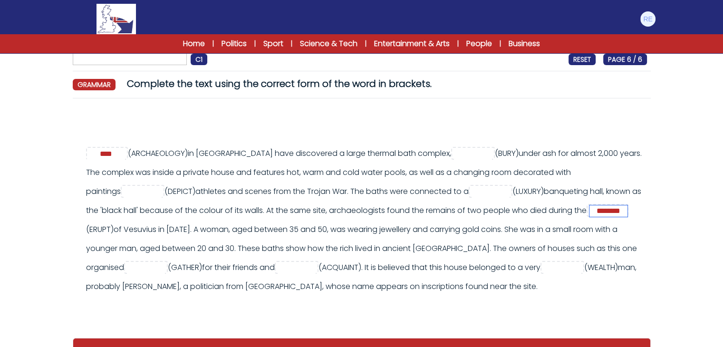
scroll to position [69, 0]
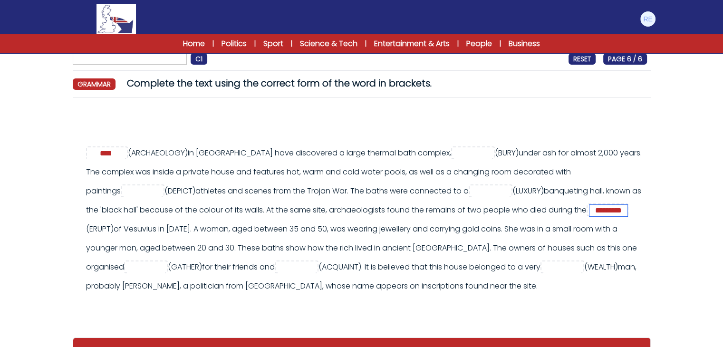
type input "*********"
click at [125, 150] on input "****" at bounding box center [106, 153] width 38 height 11
type input "*"
paste input "**********"
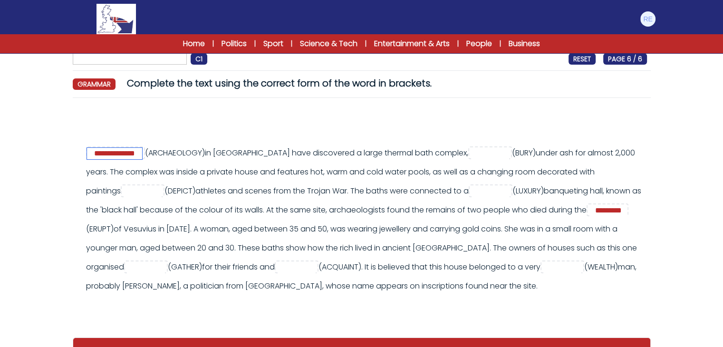
type input "**********"
drag, startPoint x: 460, startPoint y: 141, endPoint x: 449, endPoint y: 159, distance: 20.7
click at [449, 159] on div "**********" at bounding box center [362, 217] width 578 height 222
click at [471, 153] on input "text" at bounding box center [490, 153] width 38 height 11
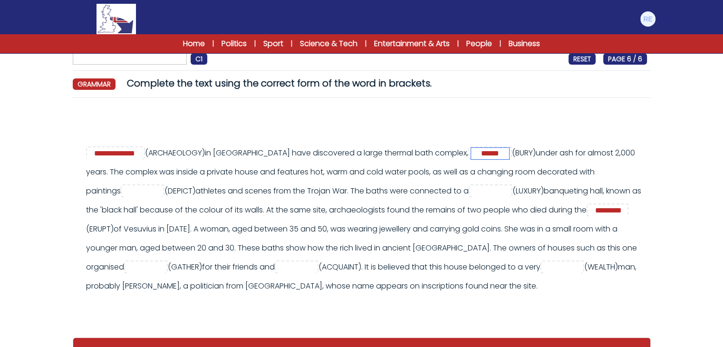
type input "******"
click at [124, 192] on input "text" at bounding box center [143, 191] width 38 height 11
type input "*********"
click at [498, 192] on input "text" at bounding box center [490, 191] width 38 height 11
type input "*********"
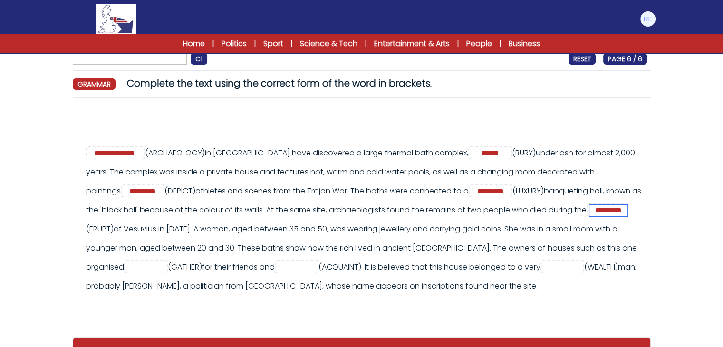
click at [589, 216] on input "*********" at bounding box center [608, 210] width 38 height 11
type input "*"
type input "********"
click at [148, 268] on input "text" at bounding box center [146, 267] width 38 height 11
paste input "**********"
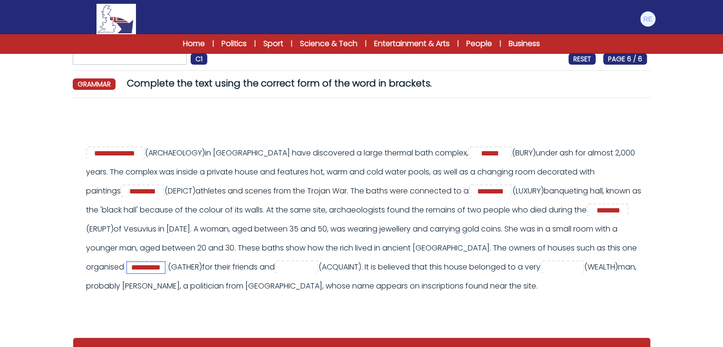
type input "**********"
click at [306, 264] on input "text" at bounding box center [297, 267] width 38 height 11
paste input "**********"
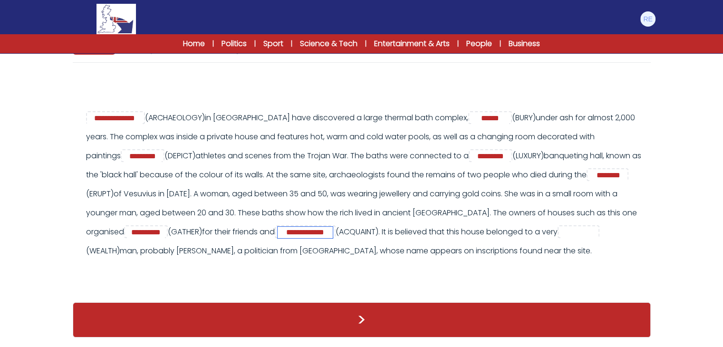
scroll to position [111, 0]
type input "**********"
click at [598, 227] on input "text" at bounding box center [579, 232] width 38 height 11
paste input "*******"
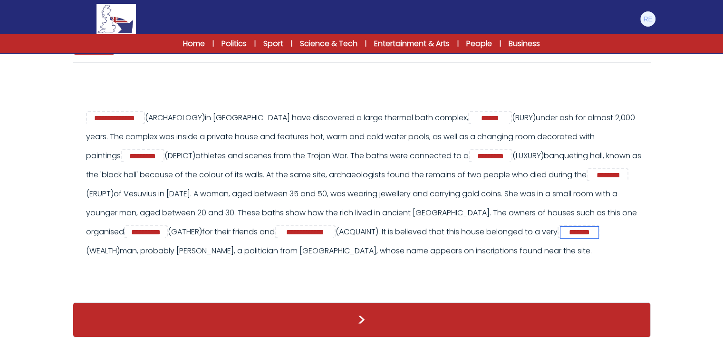
type input "*******"
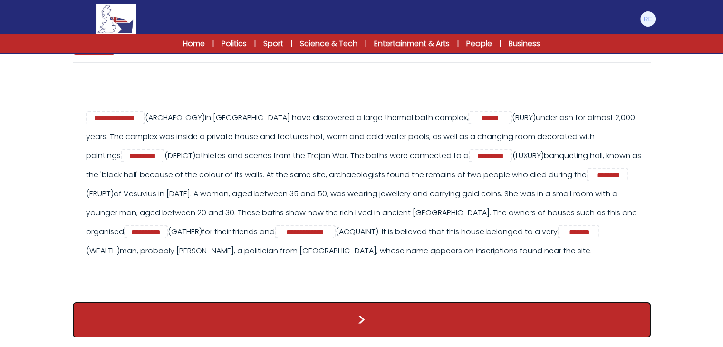
click at [439, 320] on button ">" at bounding box center [362, 319] width 578 height 35
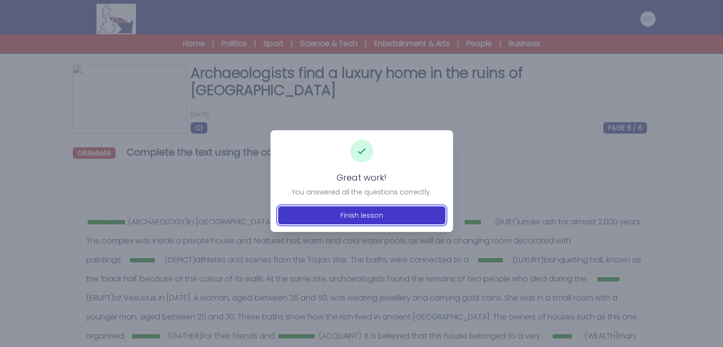
drag, startPoint x: 0, startPoint y: 0, endPoint x: 406, endPoint y: 210, distance: 457.2
click at [406, 210] on button "Finish lesson" at bounding box center [361, 215] width 167 height 18
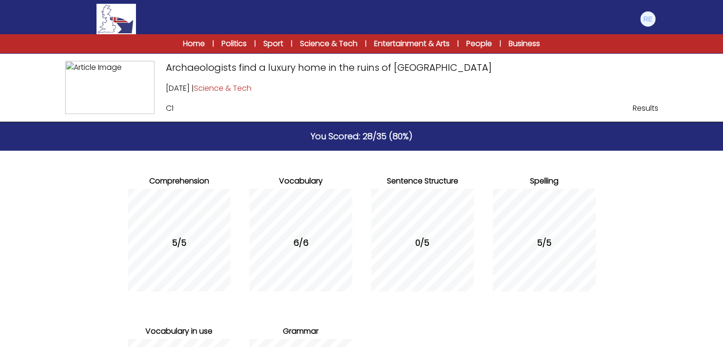
click at [639, 103] on span "Results" at bounding box center [646, 108] width 26 height 11
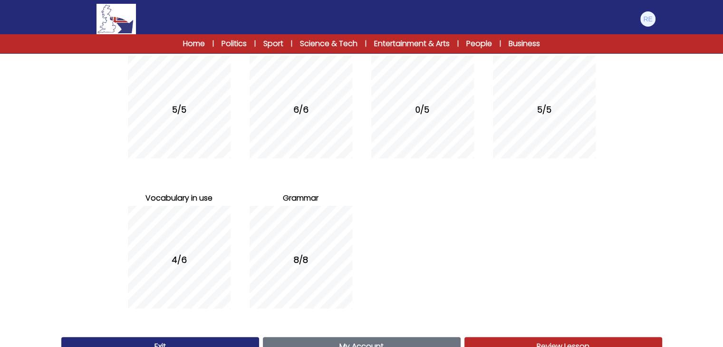
scroll to position [161, 0]
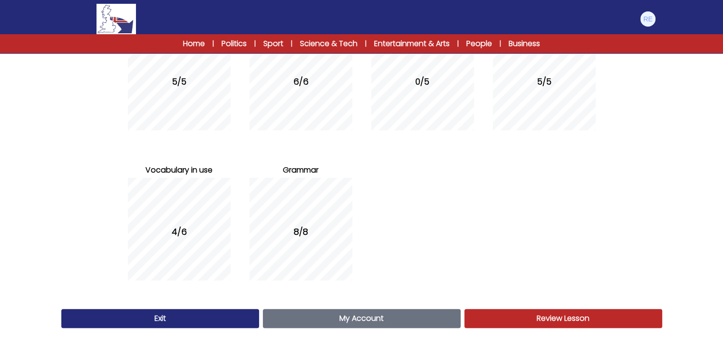
click at [153, 320] on link "Exit" at bounding box center [160, 318] width 198 height 19
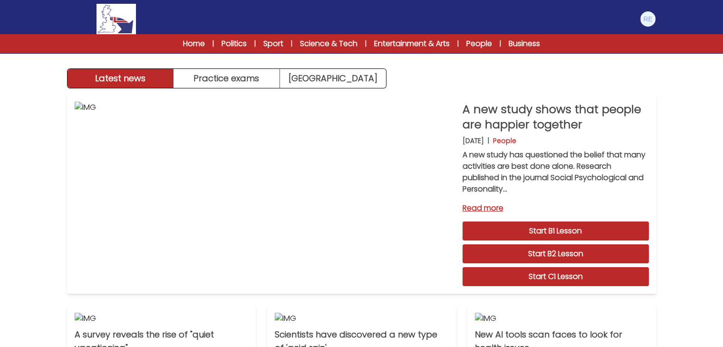
click at [639, 22] on div at bounding box center [647, 18] width 17 height 17
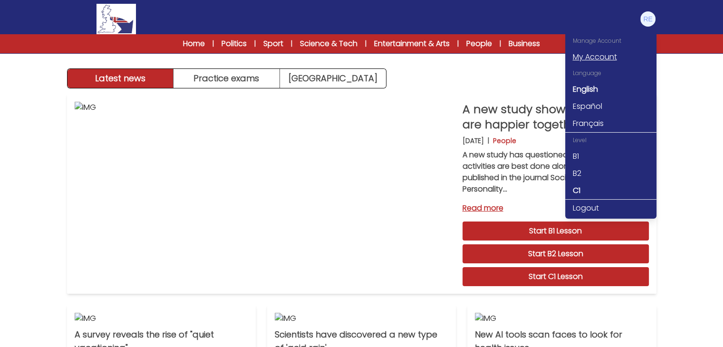
click at [609, 59] on link "My Account" at bounding box center [610, 56] width 91 height 17
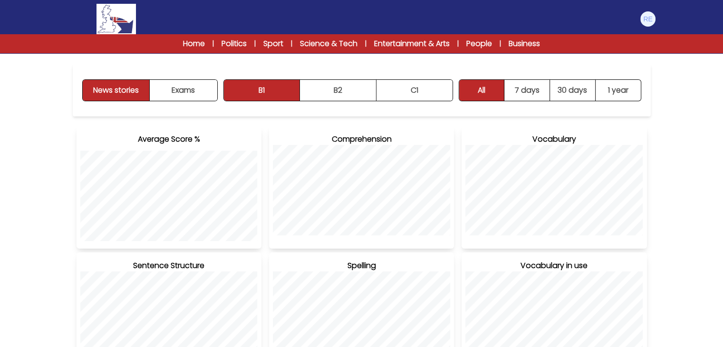
scroll to position [119, 0]
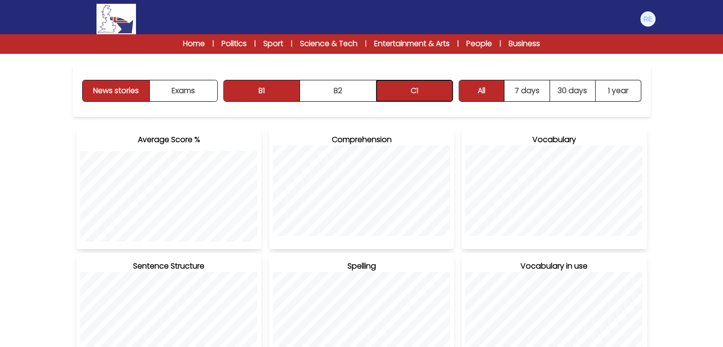
click at [412, 84] on button "C1" at bounding box center [414, 90] width 76 height 21
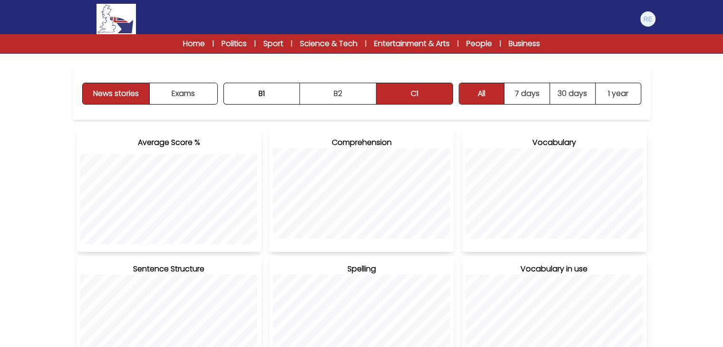
scroll to position [0, 0]
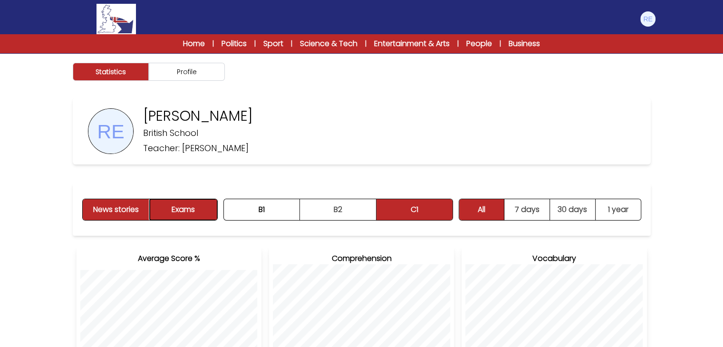
click at [204, 209] on button "Exams" at bounding box center [183, 209] width 67 height 21
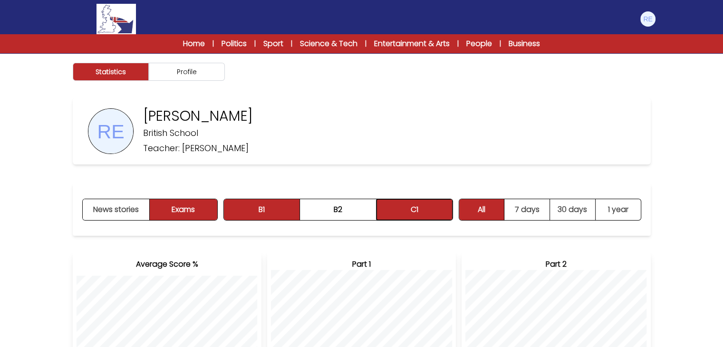
click at [417, 208] on button "C1" at bounding box center [414, 209] width 76 height 21
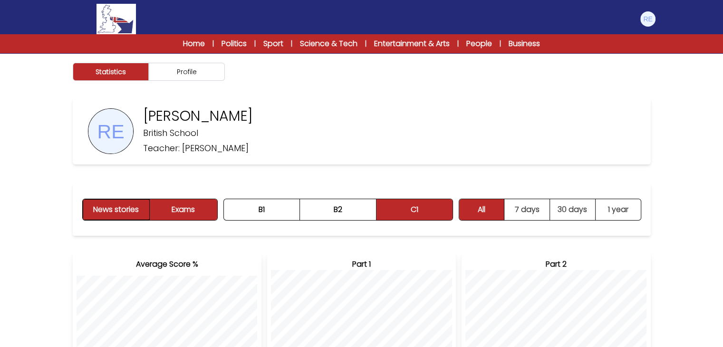
click at [125, 209] on button "News stories" at bounding box center [116, 209] width 67 height 21
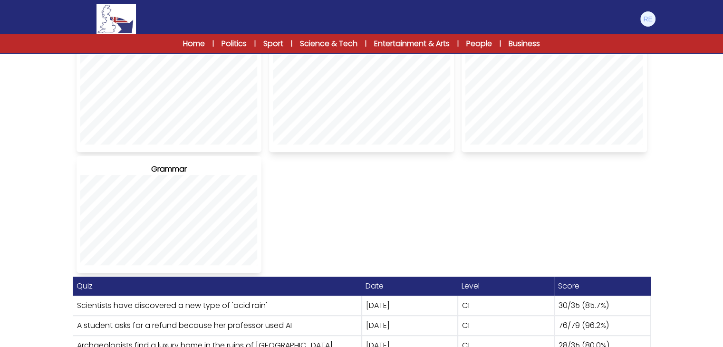
scroll to position [357, 0]
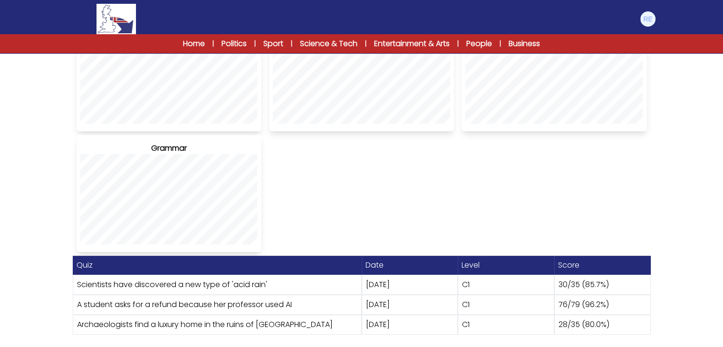
click at [499, 223] on div "Average Score % Comprehension Vocabulary Sentence Structure Spelling Wordplay V…" at bounding box center [362, 70] width 578 height 364
click at [196, 38] on link "Home" at bounding box center [194, 43] width 22 height 11
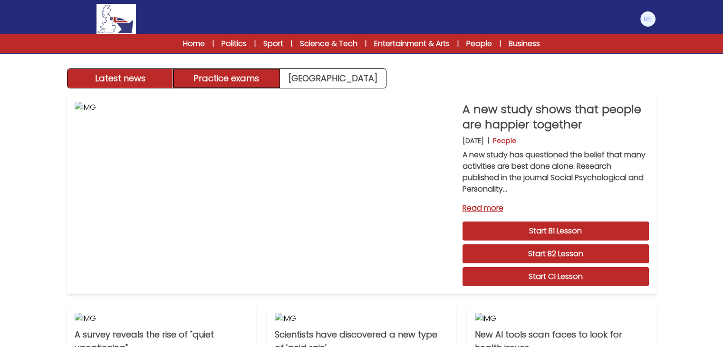
click at [247, 80] on button "Practice exams" at bounding box center [226, 78] width 106 height 19
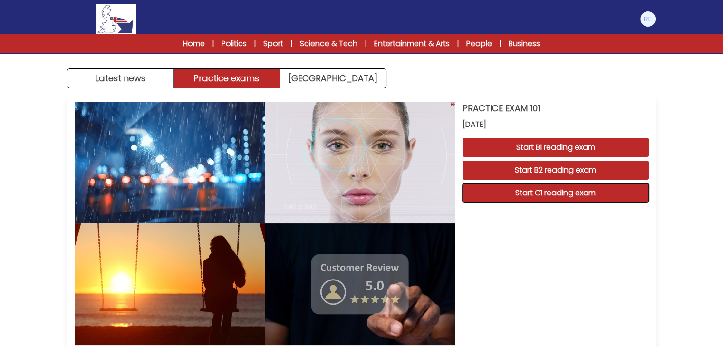
click at [509, 189] on button "Start C1 reading exam" at bounding box center [555, 192] width 186 height 19
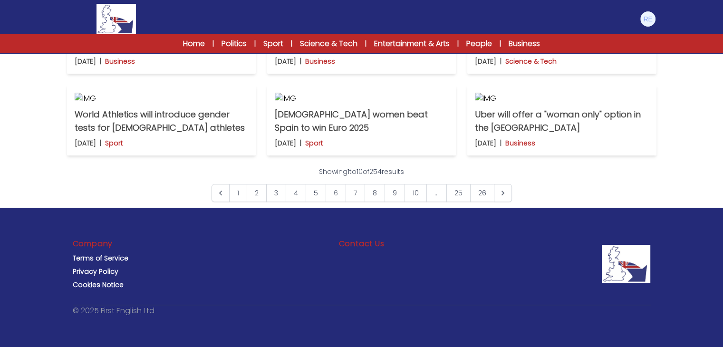
scroll to position [764, 0]
click at [372, 194] on link "8" at bounding box center [375, 193] width 20 height 18
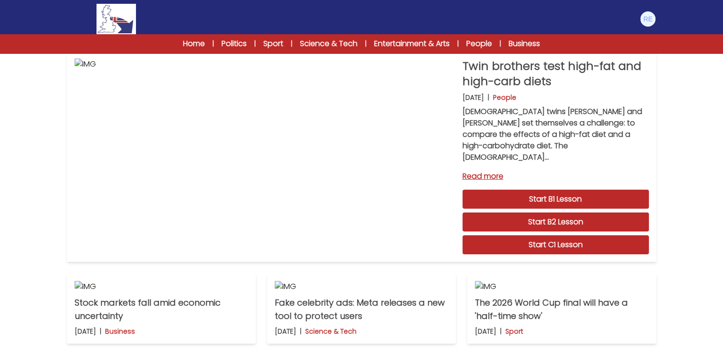
scroll to position [44, 0]
click at [498, 235] on link "Start C1 Lesson" at bounding box center [555, 244] width 186 height 19
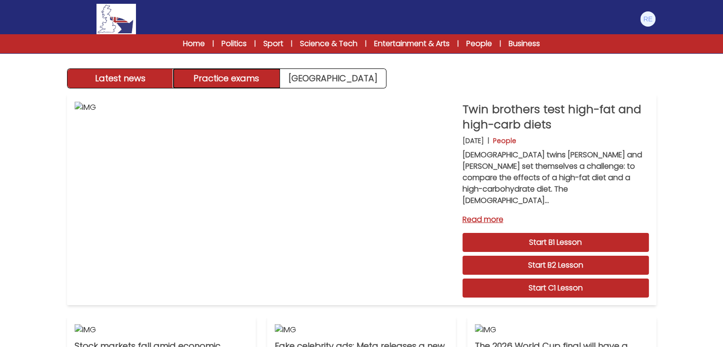
click at [234, 75] on button "Practice exams" at bounding box center [226, 78] width 106 height 19
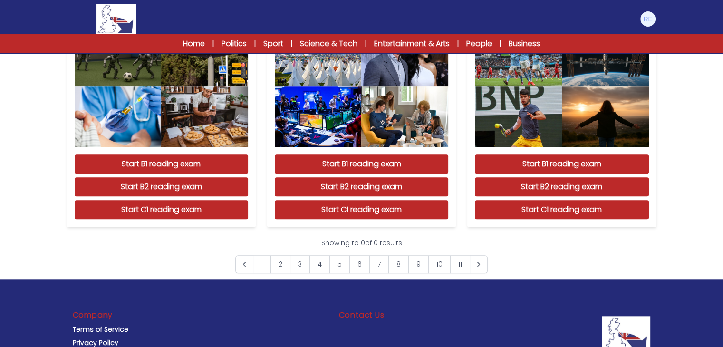
scroll to position [835, 0]
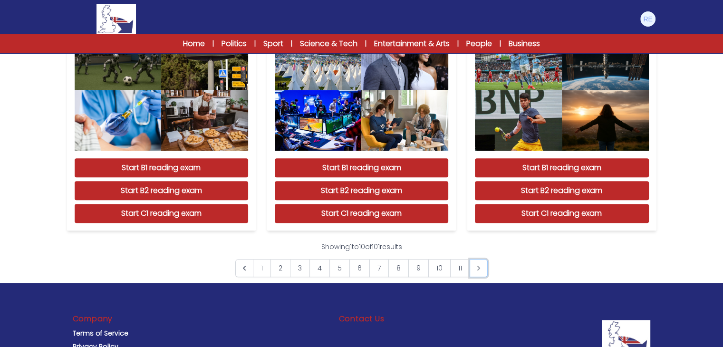
click at [480, 270] on icon "Next &raquo;" at bounding box center [479, 268] width 10 height 10
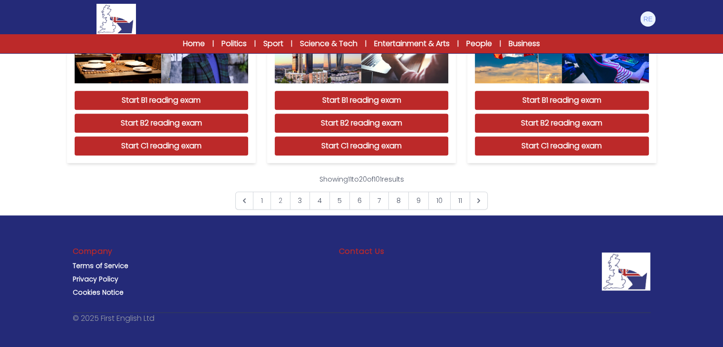
scroll to position [910, 0]
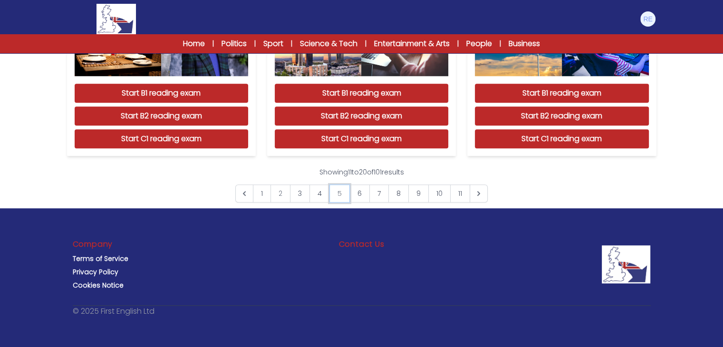
click at [340, 190] on link "5" at bounding box center [339, 193] width 20 height 18
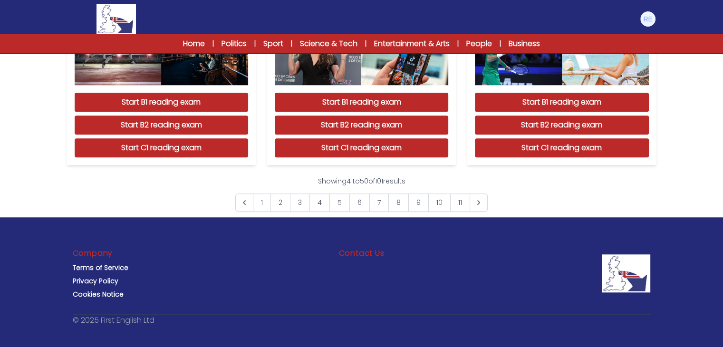
scroll to position [901, 0]
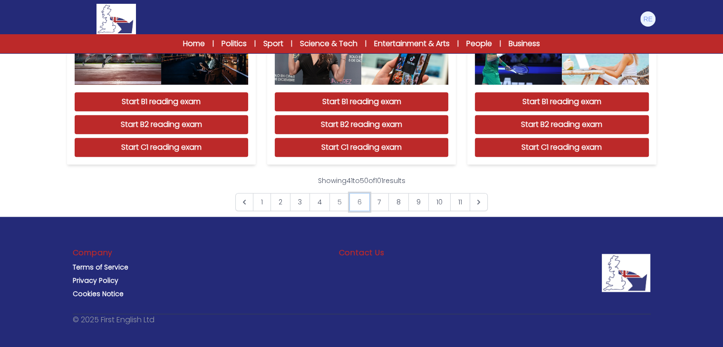
click at [357, 200] on link "6" at bounding box center [359, 202] width 20 height 18
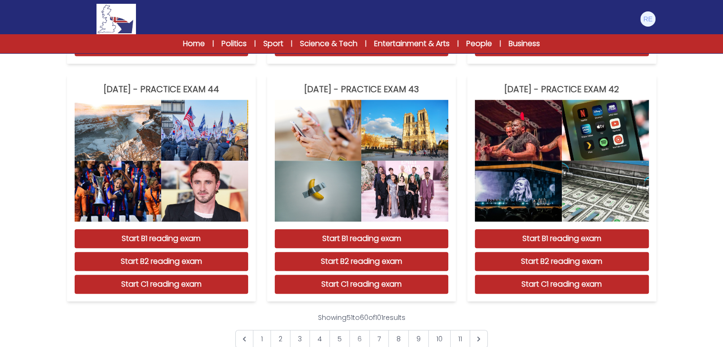
scroll to position [764, 0]
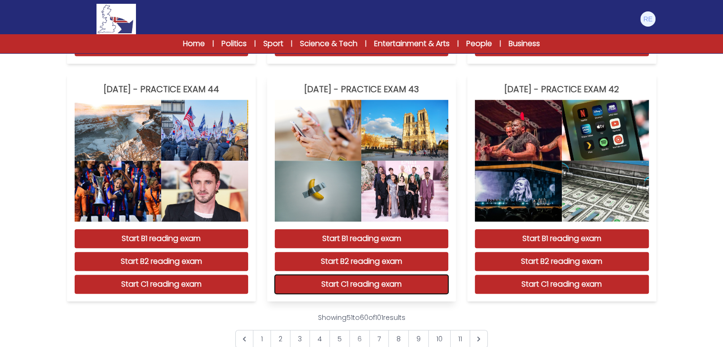
click at [352, 287] on button "Start C1 reading exam" at bounding box center [361, 284] width 173 height 19
